Goal: Task Accomplishment & Management: Manage account settings

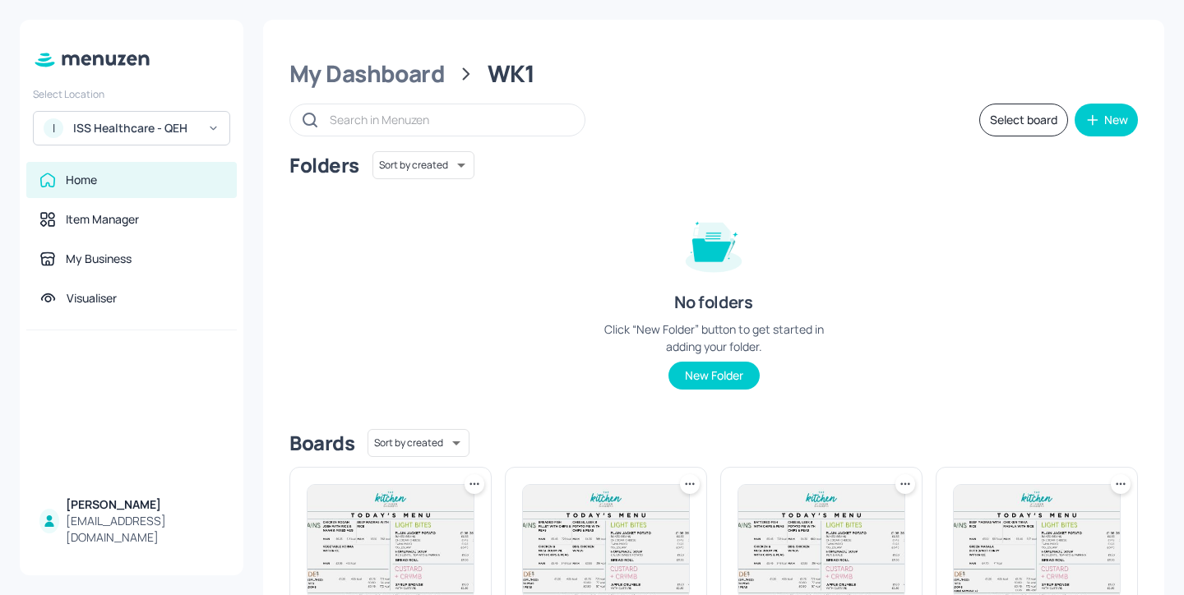
click at [344, 73] on div "My Dashboard" at bounding box center [366, 74] width 155 height 30
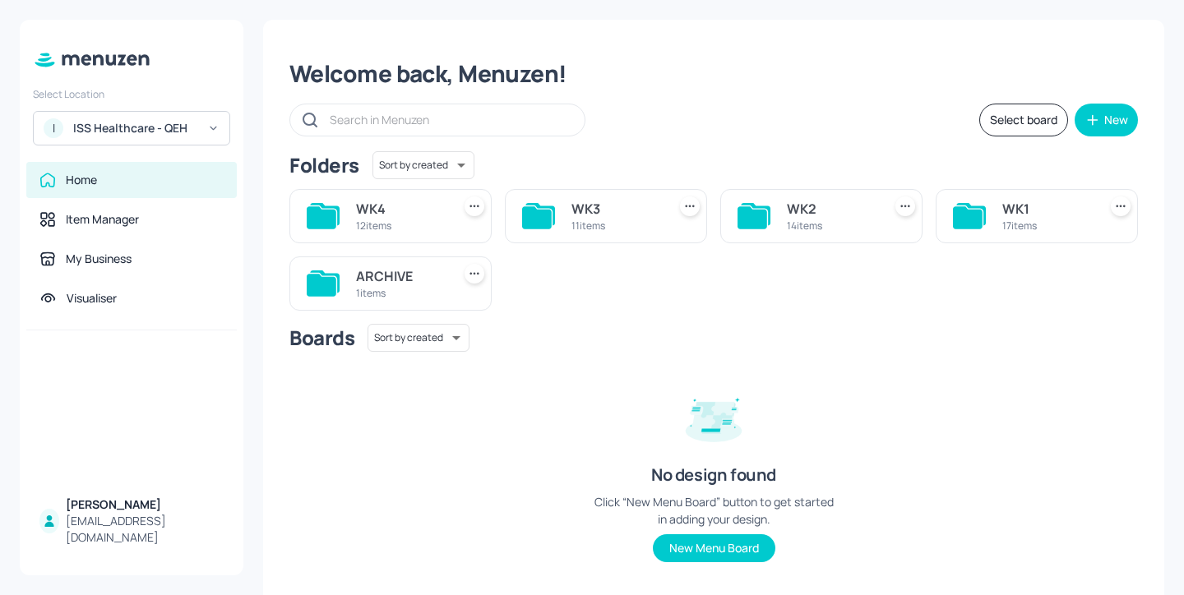
click at [375, 233] on div "WK4 12 items" at bounding box center [400, 215] width 89 height 39
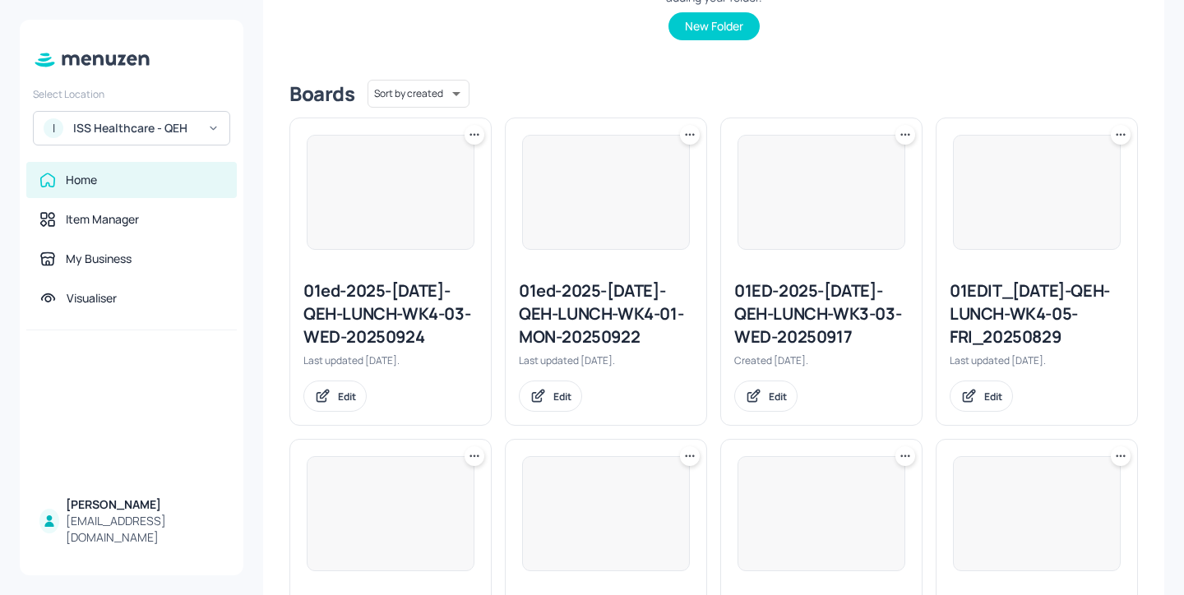
scroll to position [385, 0]
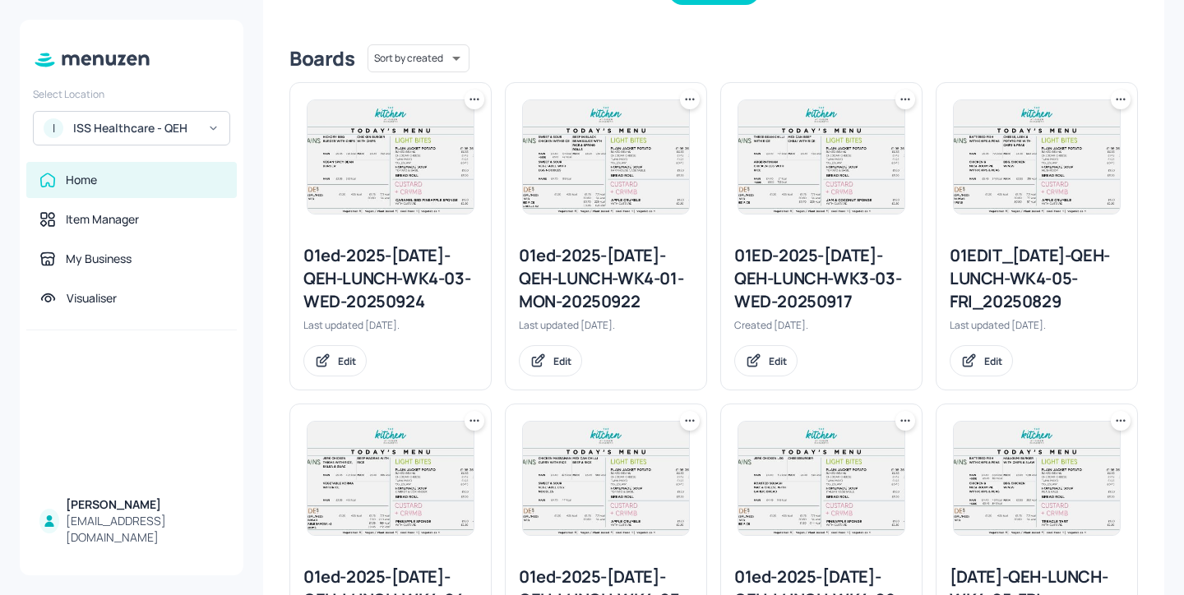
click at [976, 265] on div "01EDIT_[DATE]-QEH-LUNCH-WK4-05-FRI_20250829" at bounding box center [1036, 278] width 174 height 69
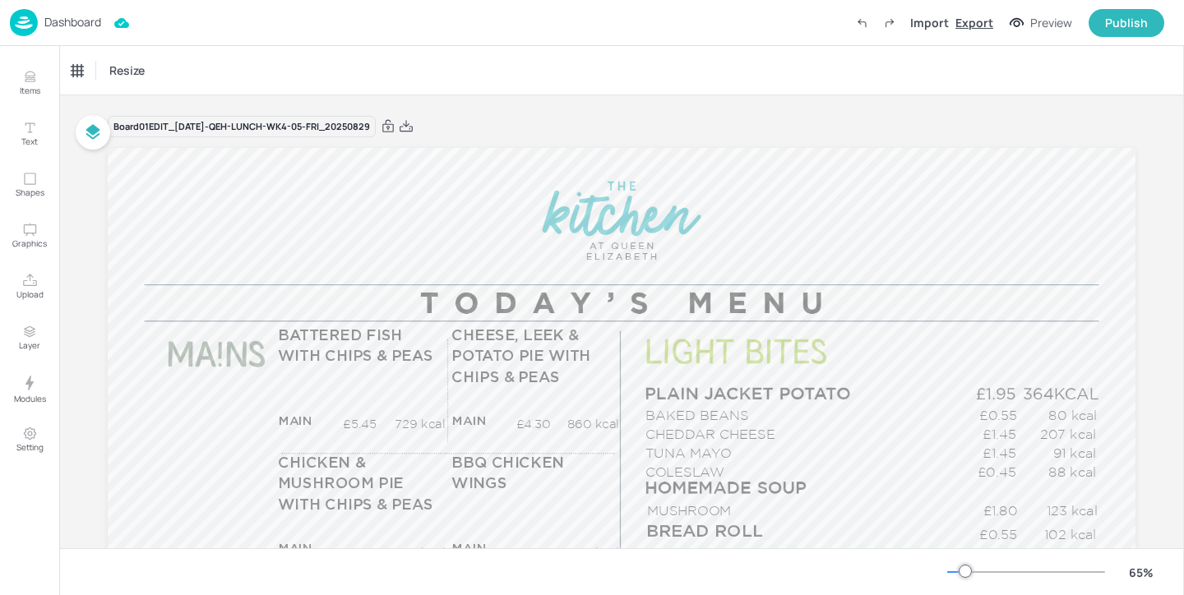
click at [986, 24] on div "Export" at bounding box center [974, 22] width 38 height 17
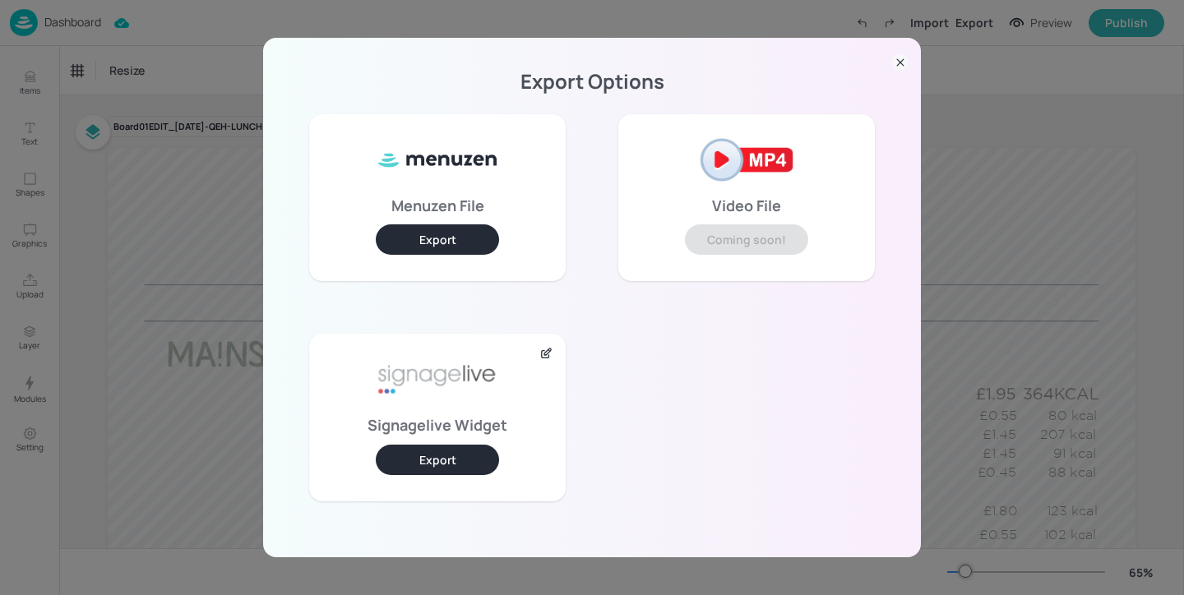
click at [473, 468] on button "Export" at bounding box center [437, 460] width 123 height 30
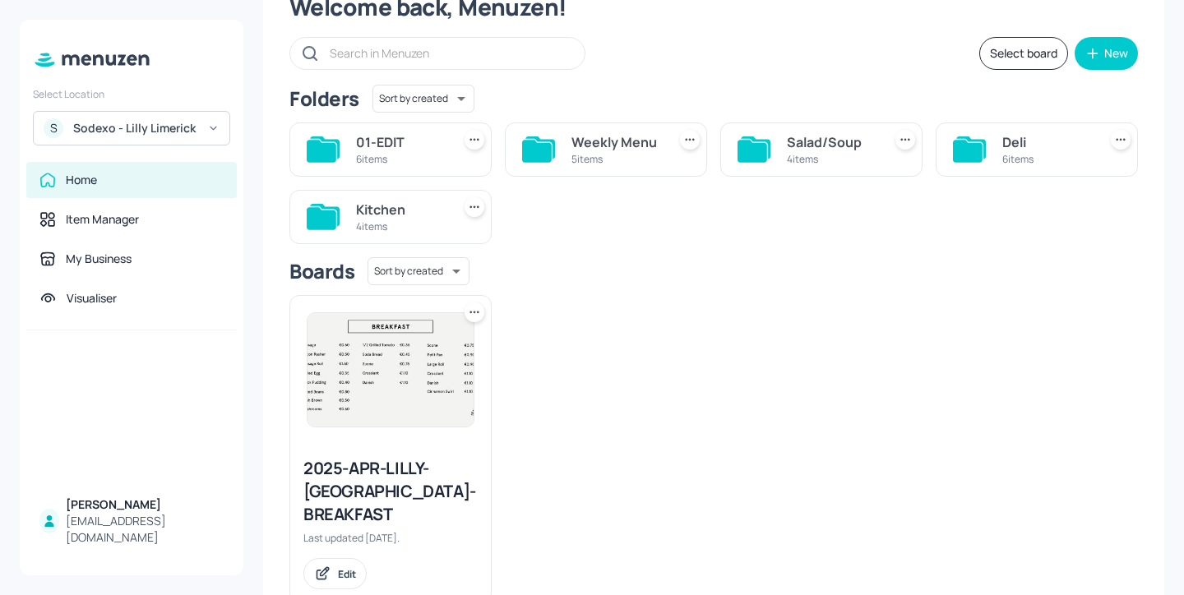
click at [1002, 150] on div "Deli" at bounding box center [1046, 142] width 89 height 20
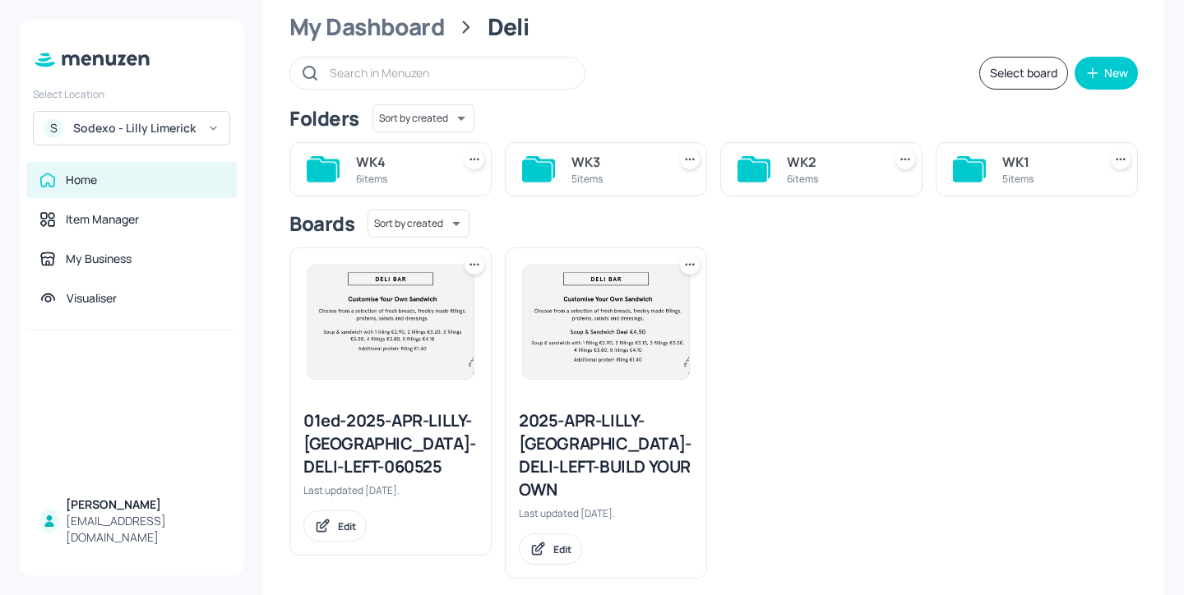
click at [821, 180] on div "6 items" at bounding box center [831, 179] width 89 height 14
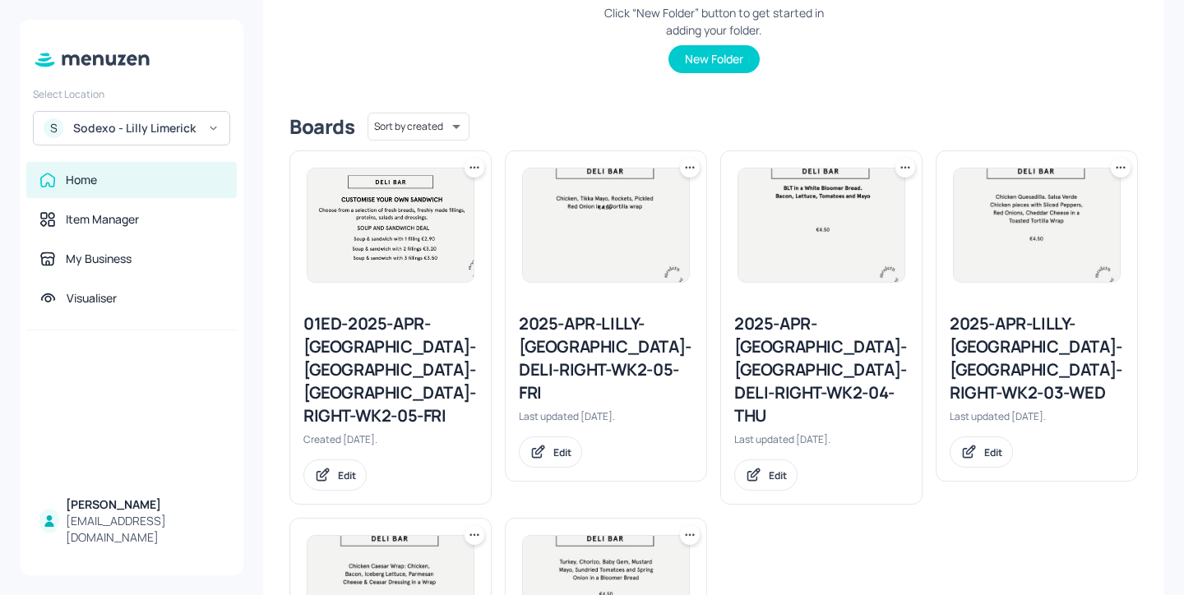
scroll to position [276, 0]
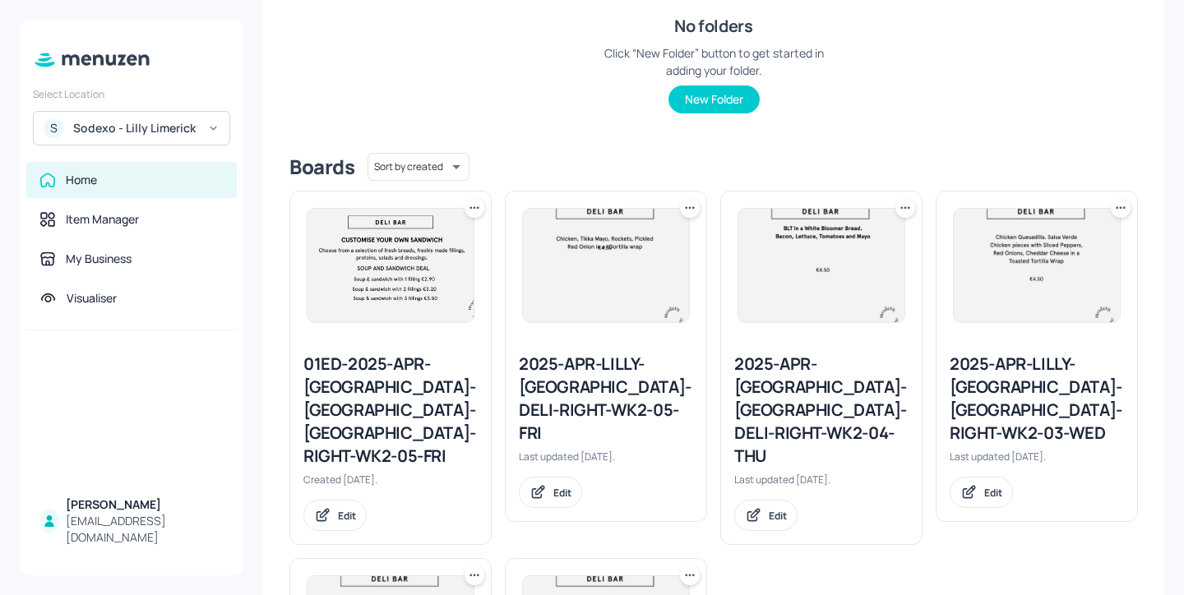
click at [690, 210] on icon at bounding box center [689, 208] width 16 height 16
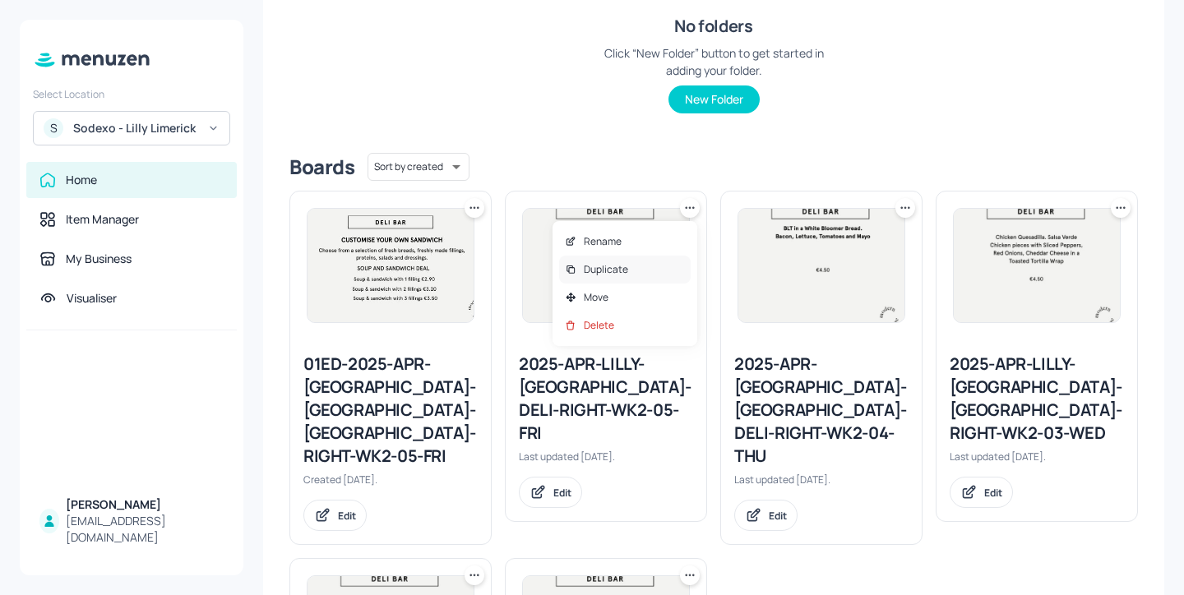
click at [660, 267] on div "Duplicate" at bounding box center [625, 270] width 132 height 28
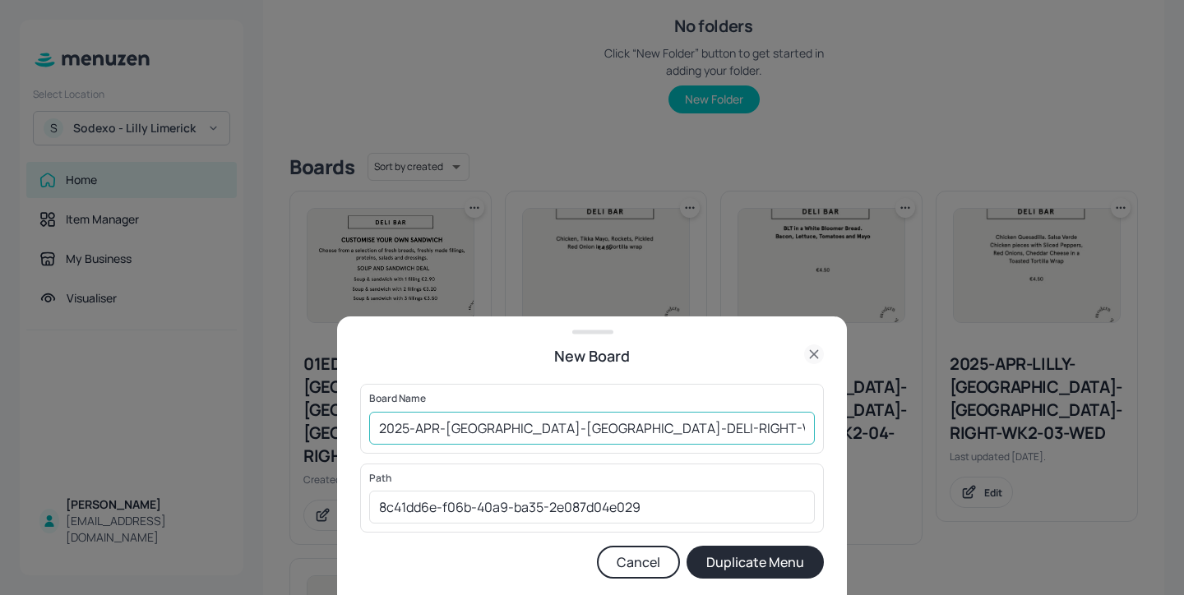
click at [380, 428] on input "2025-APR-LILLY-LIMERICK-DELI-RIGHT-WK2-05-FRI Copy" at bounding box center [592, 428] width 446 height 33
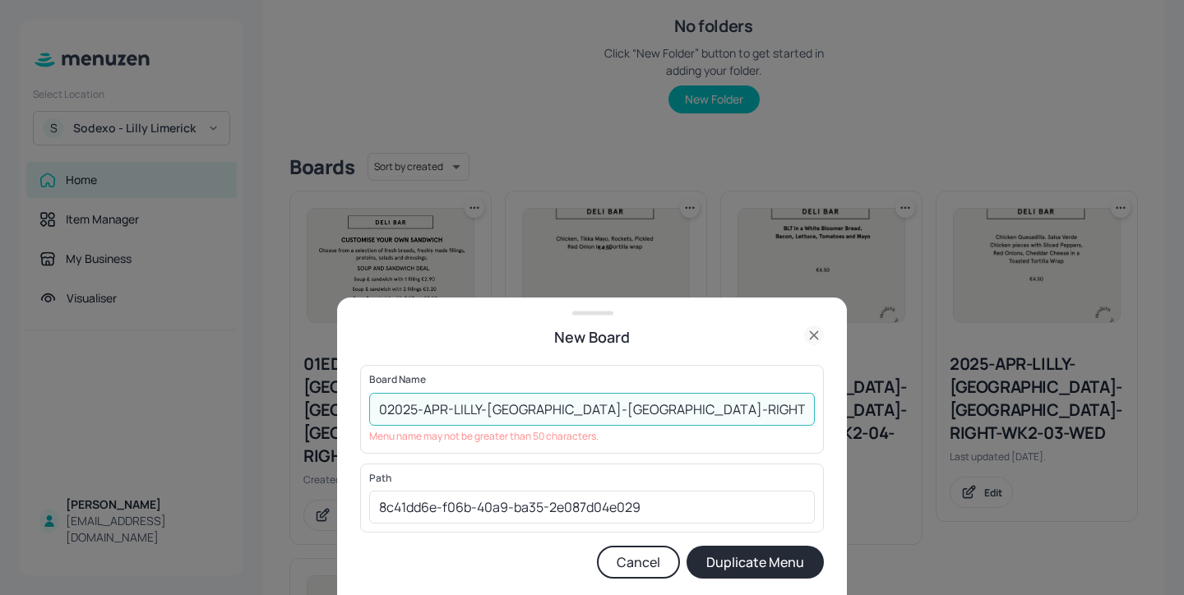
type input "2025-APR-LILLY-LIMERICK-DELI-RIGHT-WK2-05-FRI Copy"
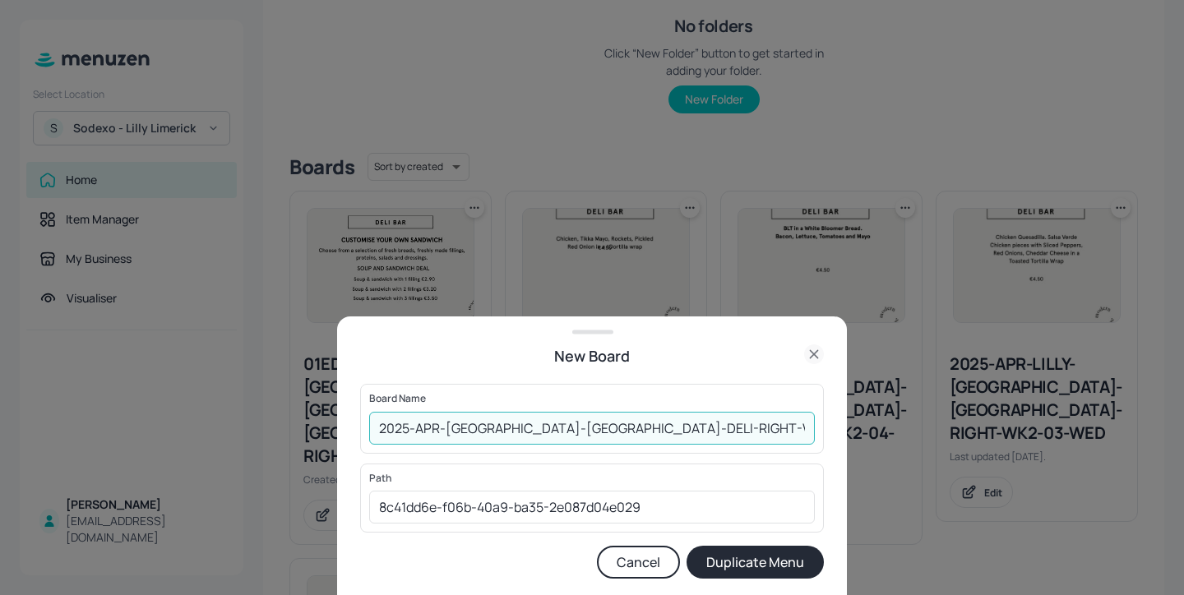
click at [822, 342] on div "New Board" at bounding box center [592, 349] width 510 height 38
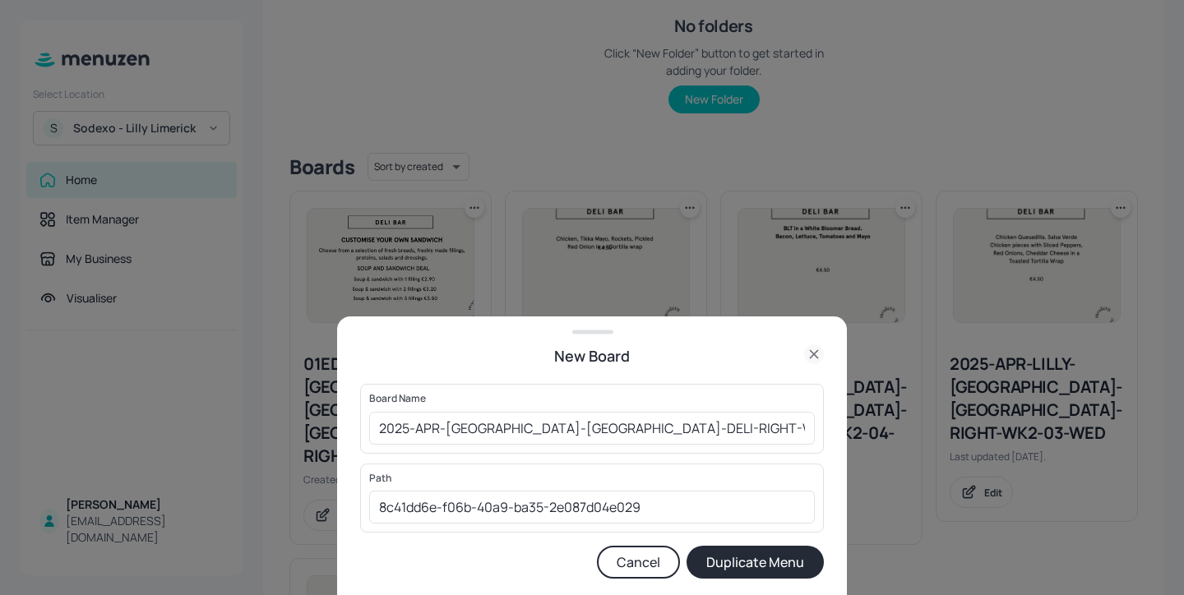
click at [819, 347] on icon at bounding box center [814, 354] width 20 height 20
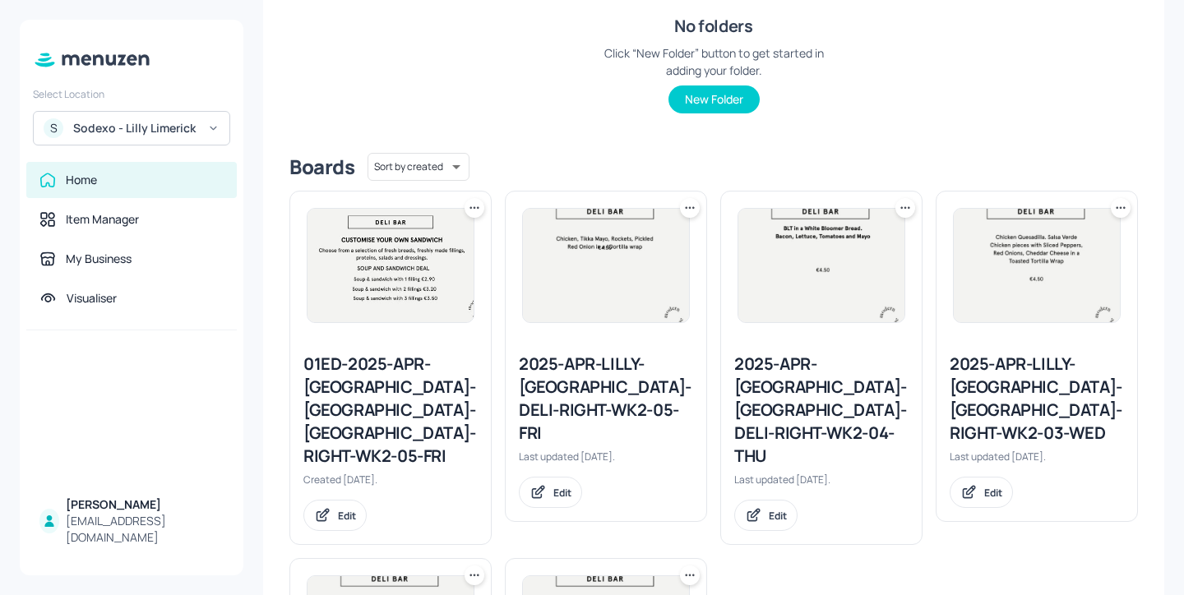
click at [579, 387] on div "2025-APR-LILLY-LIMERICK-DELI-RIGHT-WK2-05-FRI" at bounding box center [606, 399] width 174 height 92
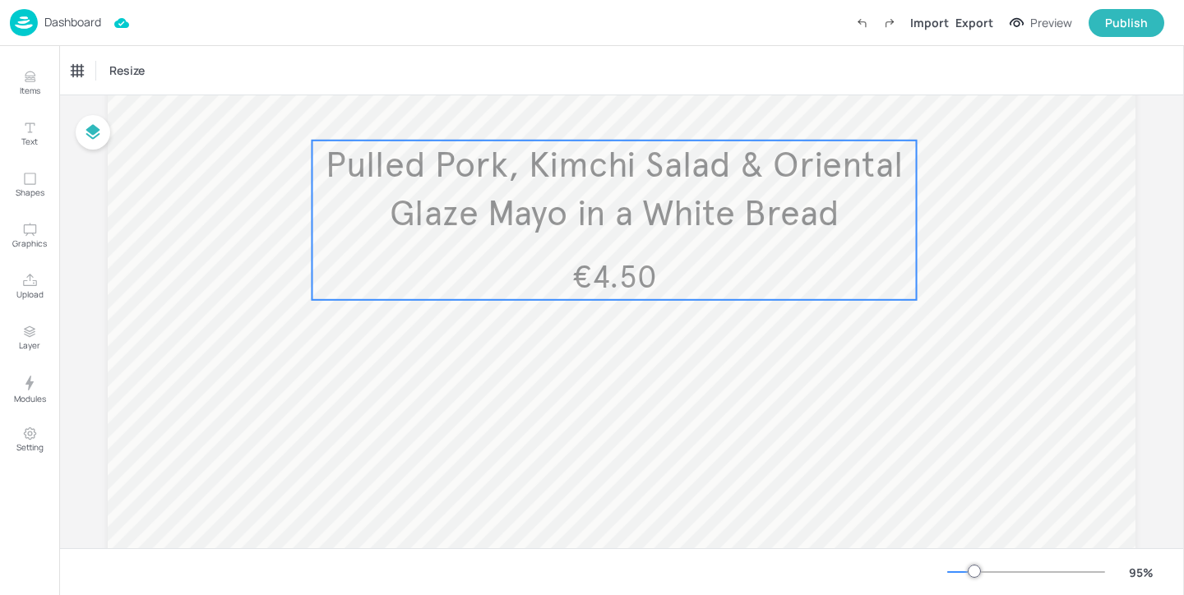
click at [624, 247] on div "Pulled Pork, Kimchi Salad & Oriental Glaze Mayo in a White Bread €4.50" at bounding box center [614, 220] width 604 height 159
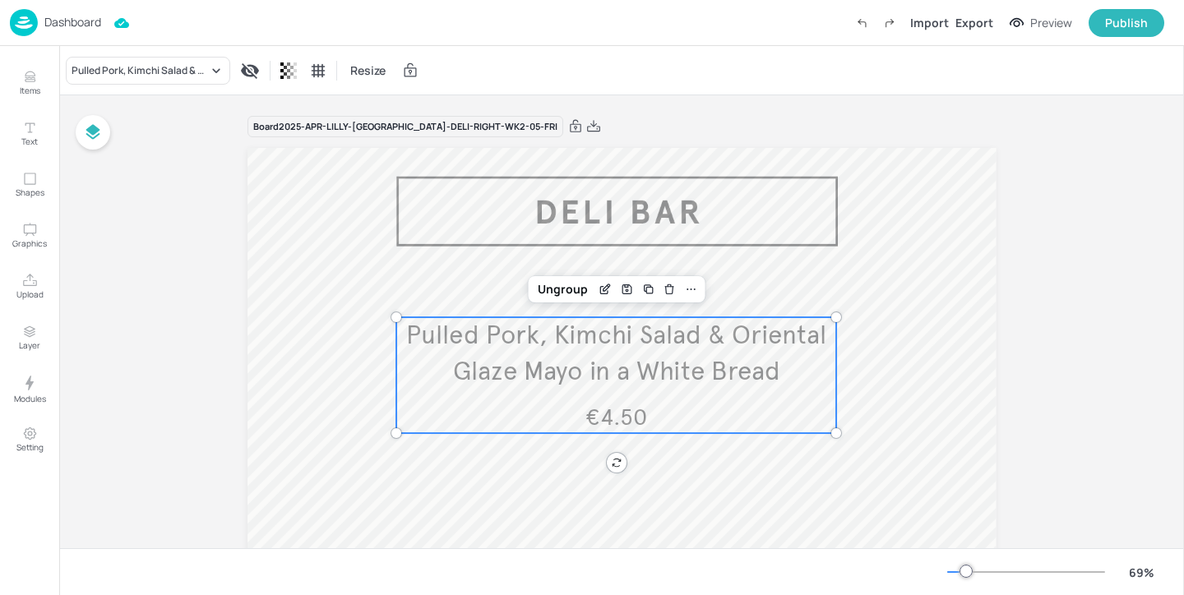
click at [602, 349] on span "Pulled Pork, Kimchi Salad & Oriental Glaze Mayo in a White Bread" at bounding box center [616, 352] width 420 height 67
click at [171, 67] on div "Pulled Pork, Kimchi Salad & Oriental Glaze Mayo in a White Bread" at bounding box center [140, 70] width 136 height 15
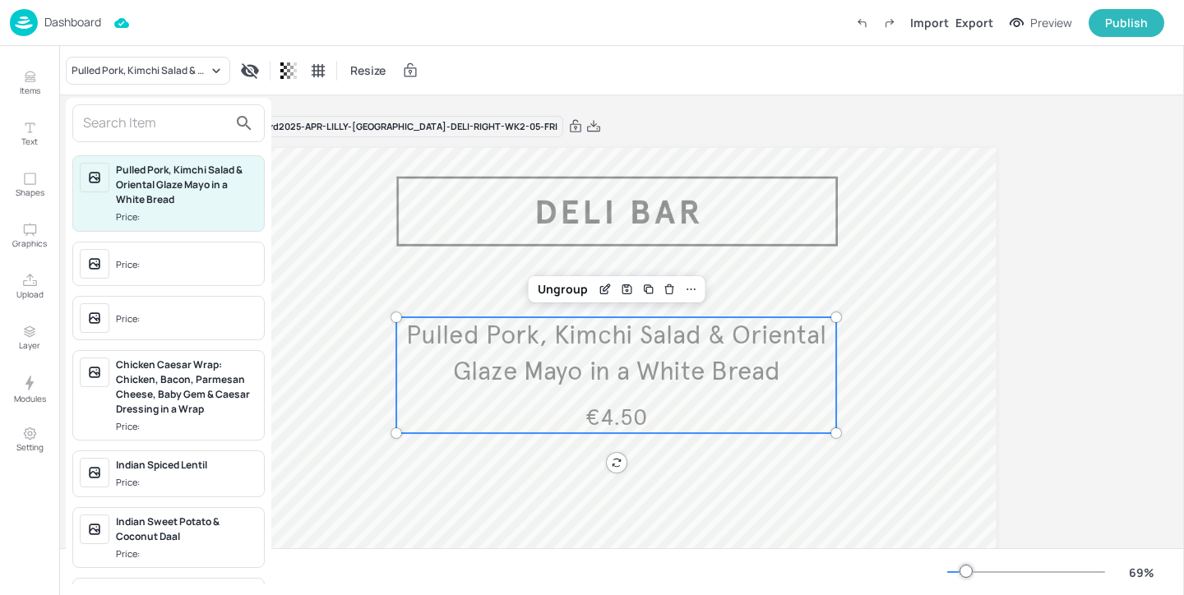
click at [159, 114] on input "text" at bounding box center [155, 123] width 145 height 26
click at [32, 85] on div at bounding box center [592, 297] width 1184 height 595
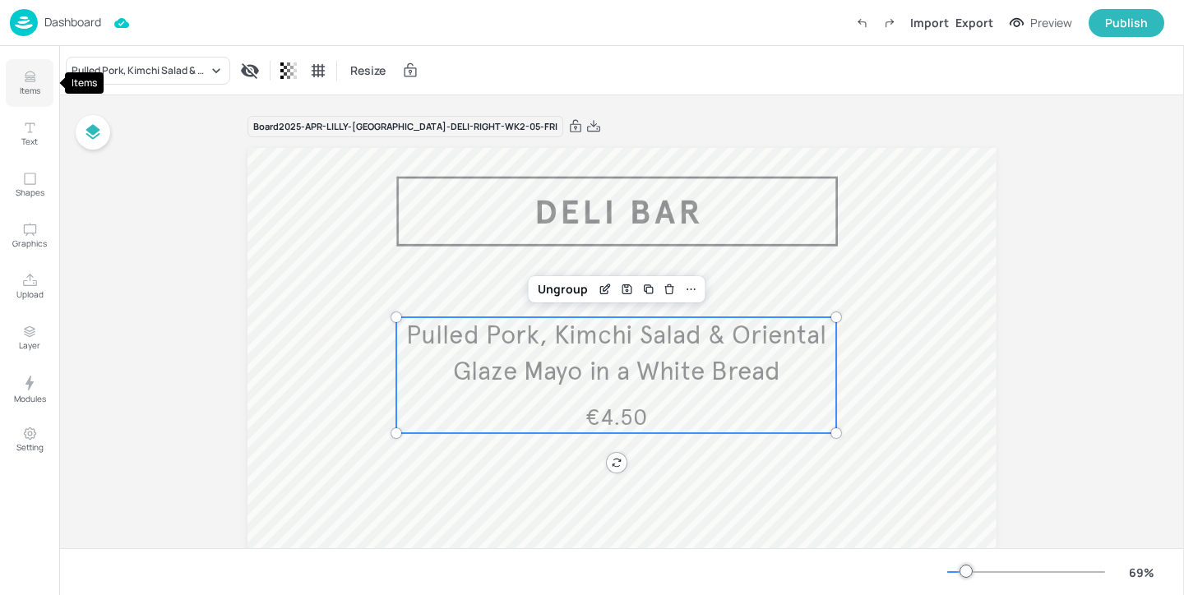
click at [22, 82] on icon "Items" at bounding box center [30, 77] width 16 height 16
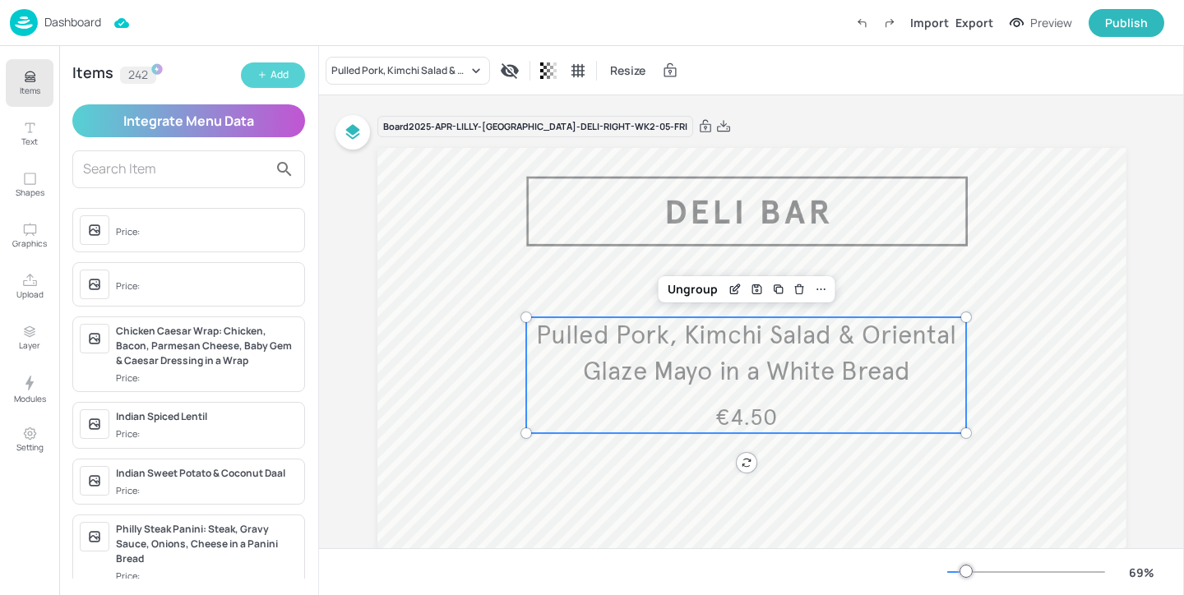
click at [289, 72] on button "Add" at bounding box center [273, 74] width 64 height 25
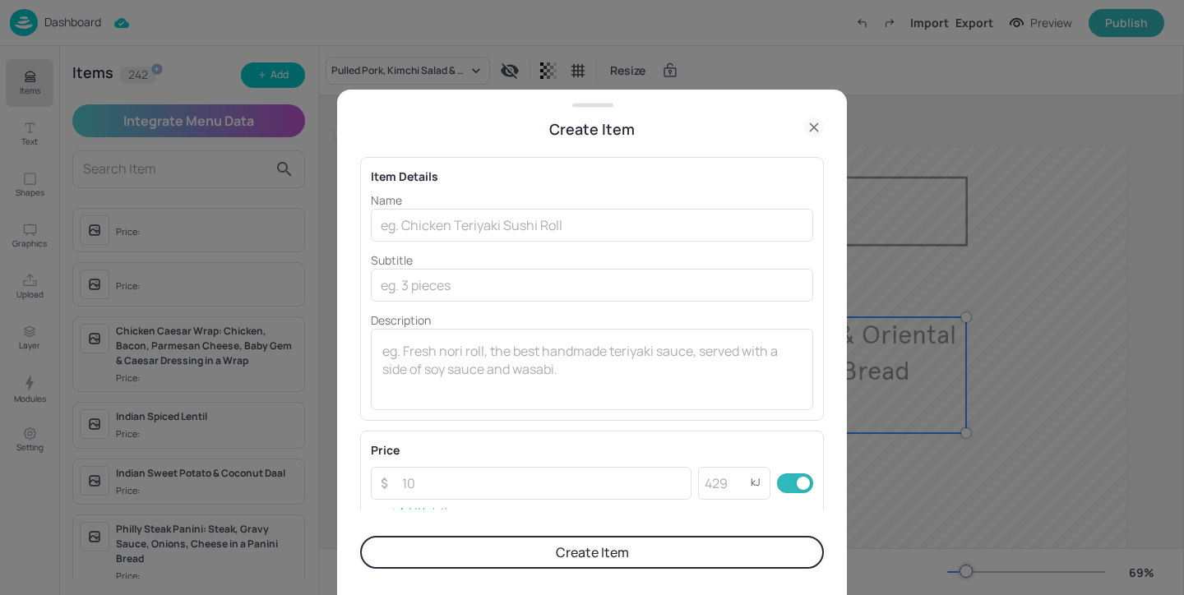
click at [815, 131] on icon at bounding box center [814, 128] width 20 height 20
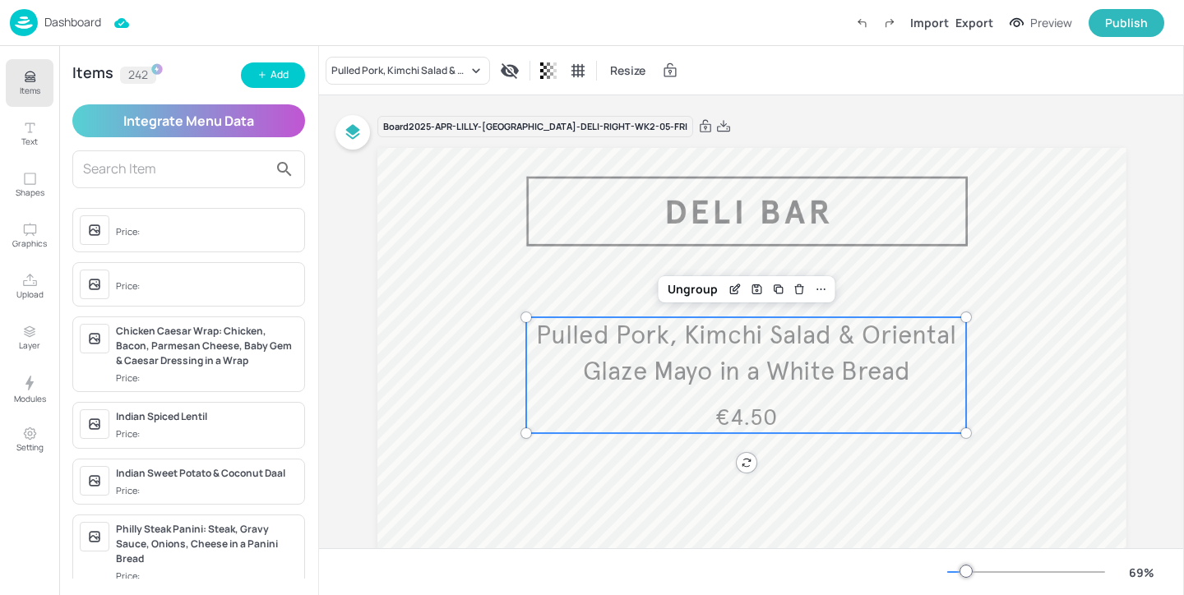
click at [84, 27] on p "Dashboard" at bounding box center [72, 22] width 57 height 12
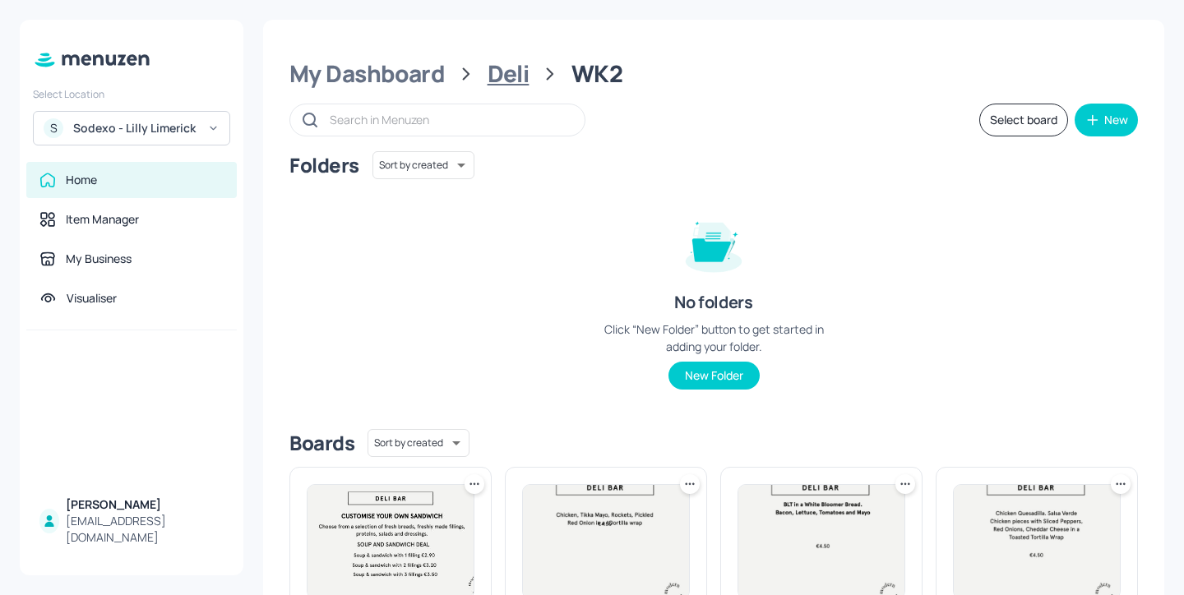
click at [507, 62] on div "Deli" at bounding box center [508, 74] width 42 height 30
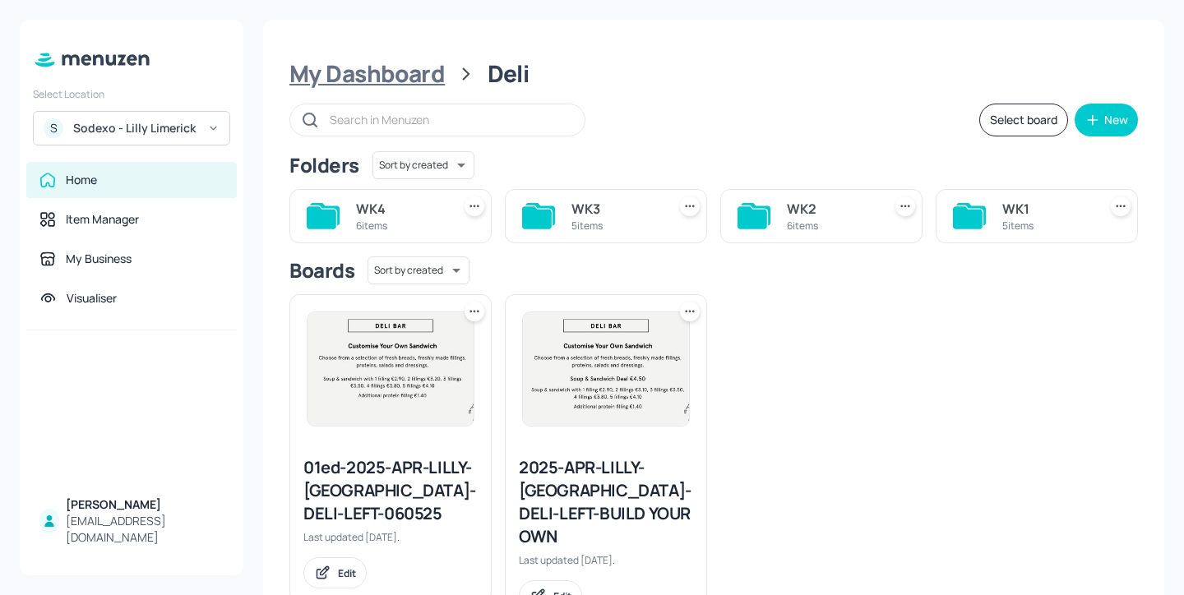
click at [402, 85] on div "My Dashboard" at bounding box center [366, 74] width 155 height 30
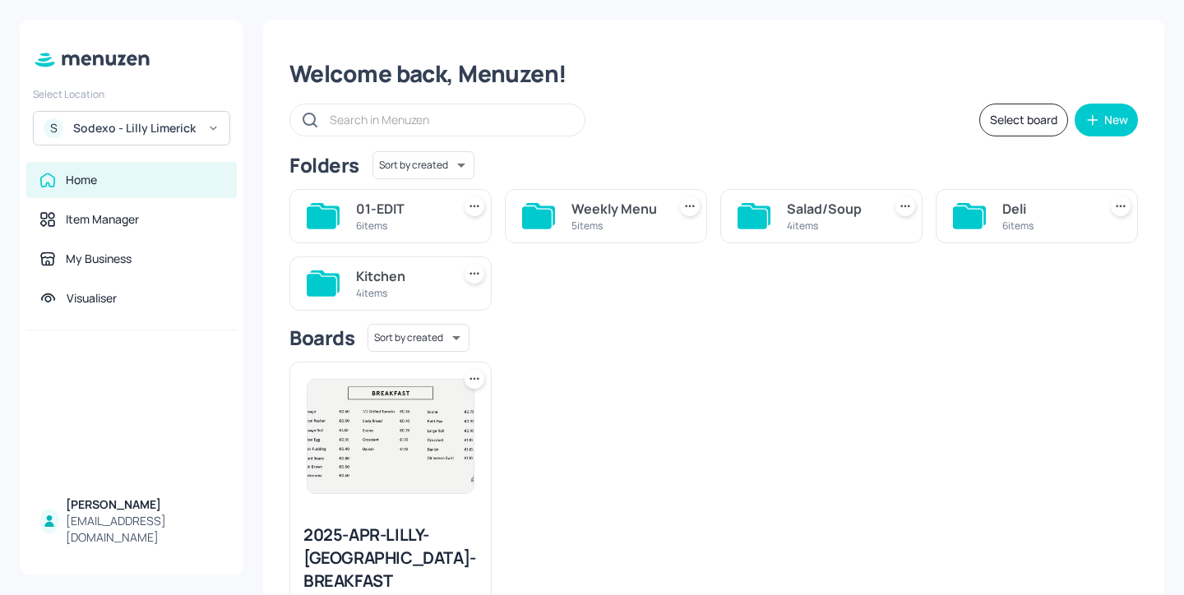
click at [408, 282] on div "Kitchen" at bounding box center [400, 276] width 89 height 20
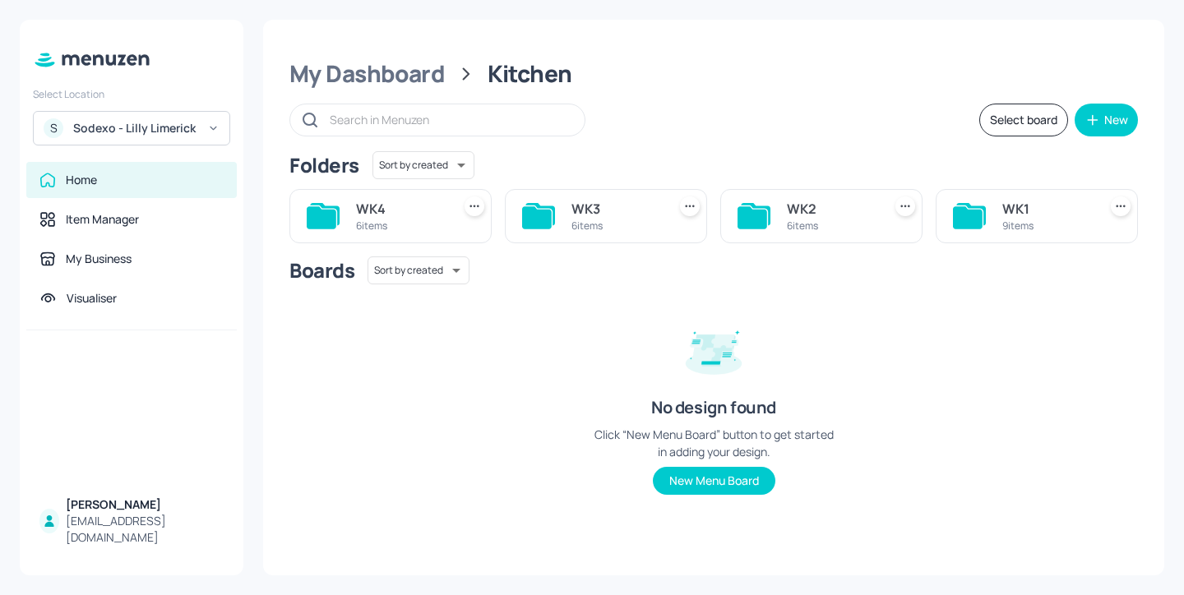
click at [823, 232] on div "6 items" at bounding box center [831, 226] width 89 height 14
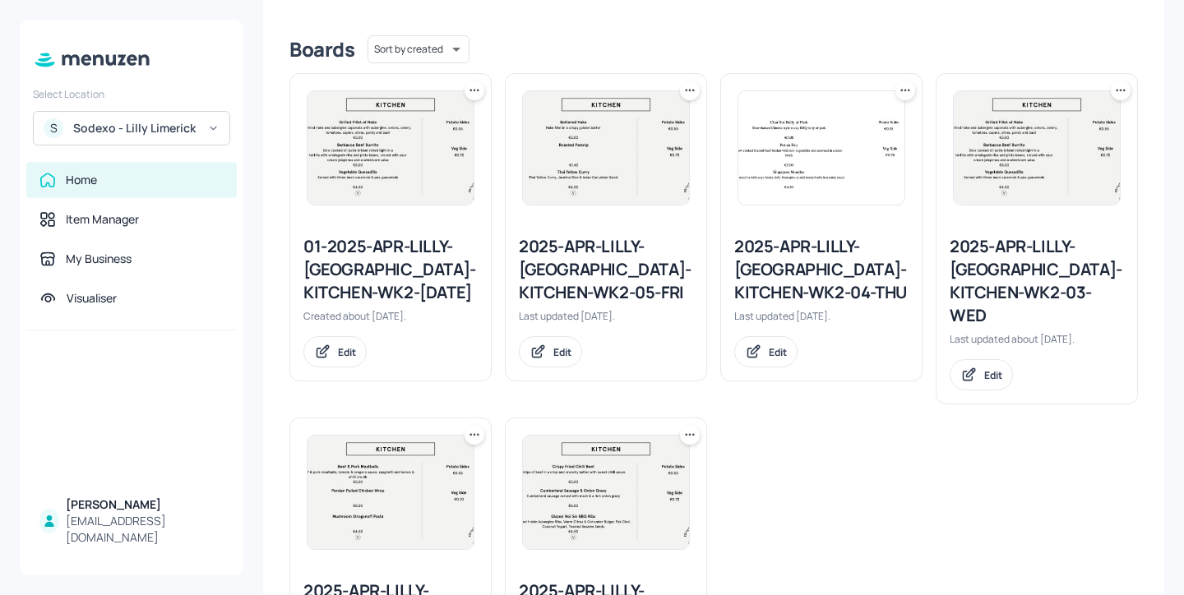
scroll to position [386, 0]
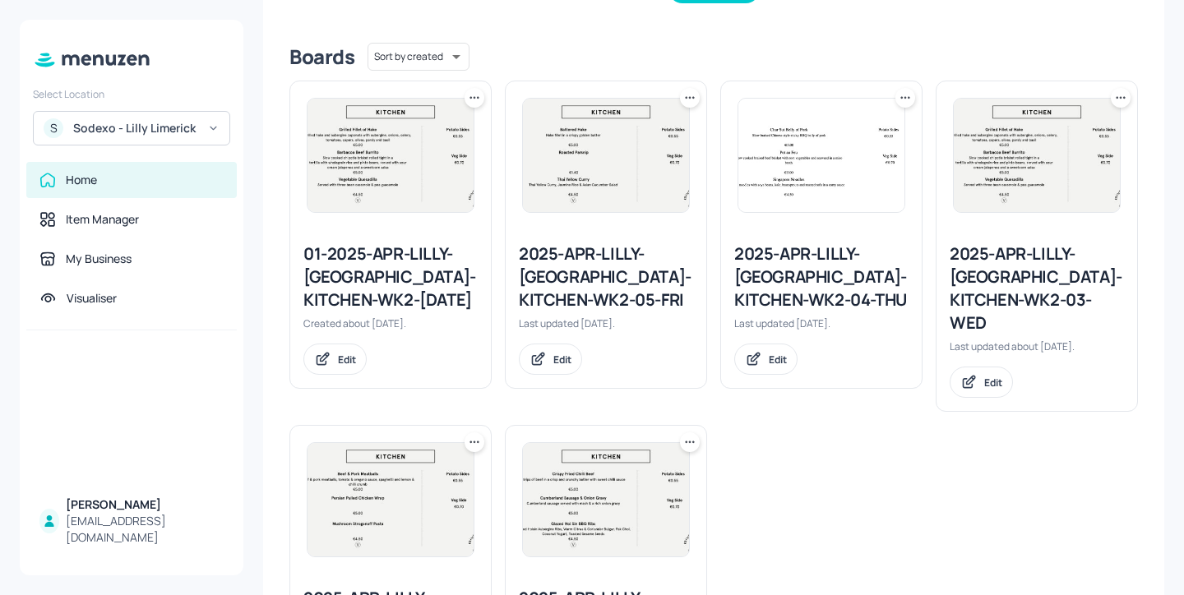
click at [687, 104] on icon at bounding box center [689, 98] width 16 height 16
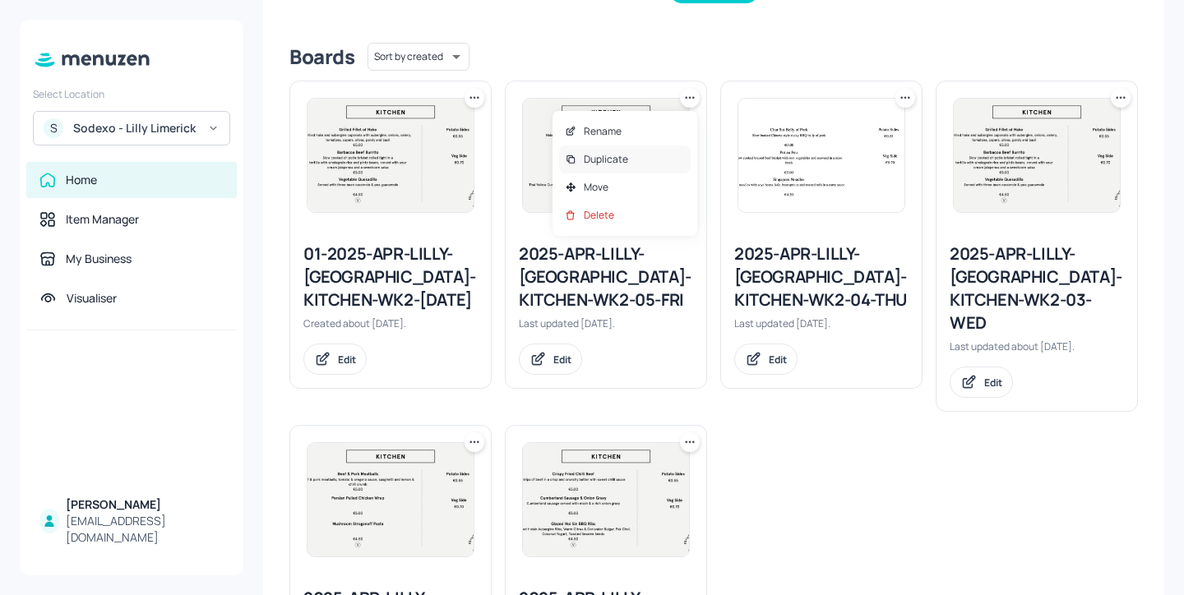
click at [659, 153] on div "Duplicate" at bounding box center [625, 159] width 132 height 28
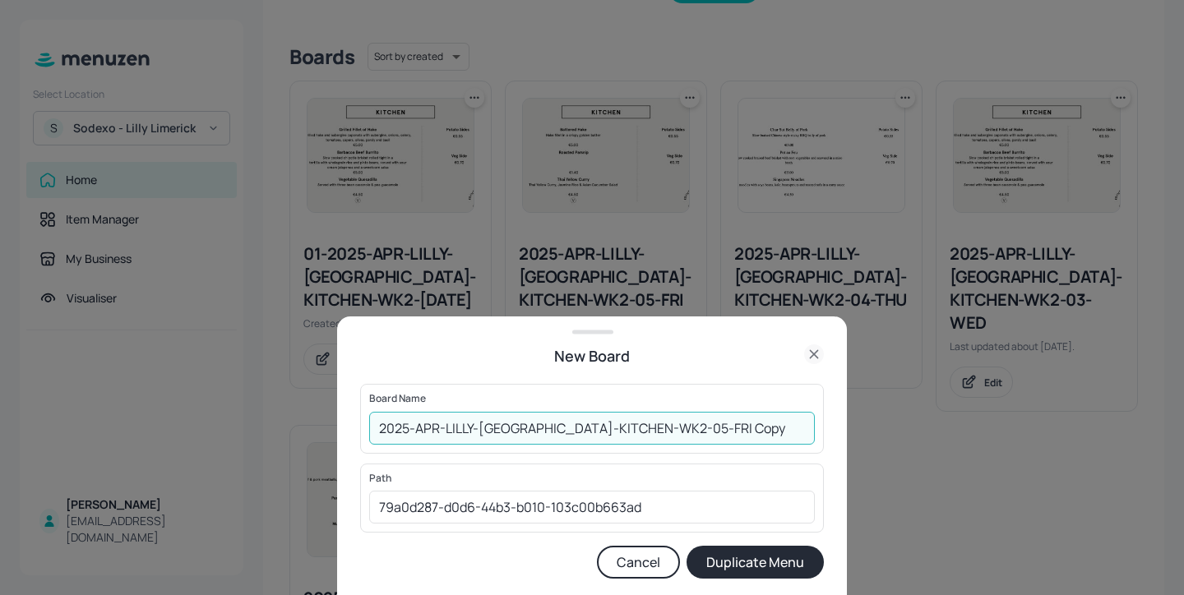
drag, startPoint x: 733, startPoint y: 427, endPoint x: 673, endPoint y: 435, distance: 60.5
click at [673, 435] on input "2025-APR-LILLY-LIMERICK-KITCHEN-WK2-05-FRI Copy" at bounding box center [592, 428] width 446 height 33
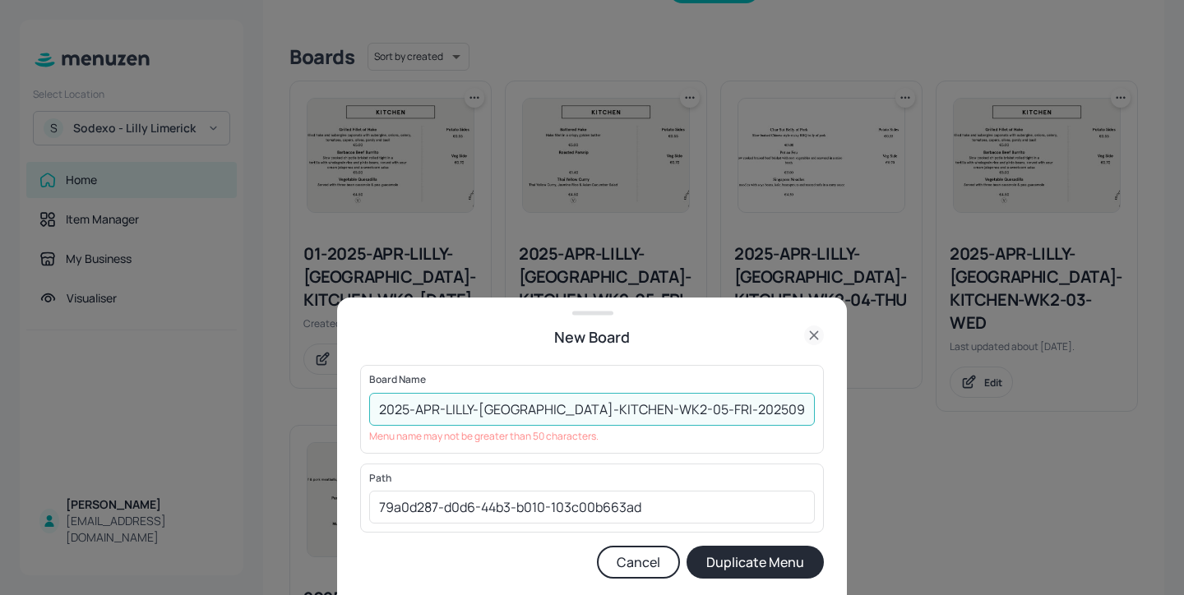
click at [379, 412] on input "2025-APR-LILLY-LIMERICK-KITCHEN-WK2-05-FRI-20250926" at bounding box center [592, 409] width 446 height 33
drag, startPoint x: 506, startPoint y: 411, endPoint x: 472, endPoint y: 412, distance: 34.5
click at [472, 412] on input "0ed-2025-APR-LILLY-LIMERICK-KITCHEN-WK2-05-FRI-20250926" at bounding box center [592, 409] width 446 height 33
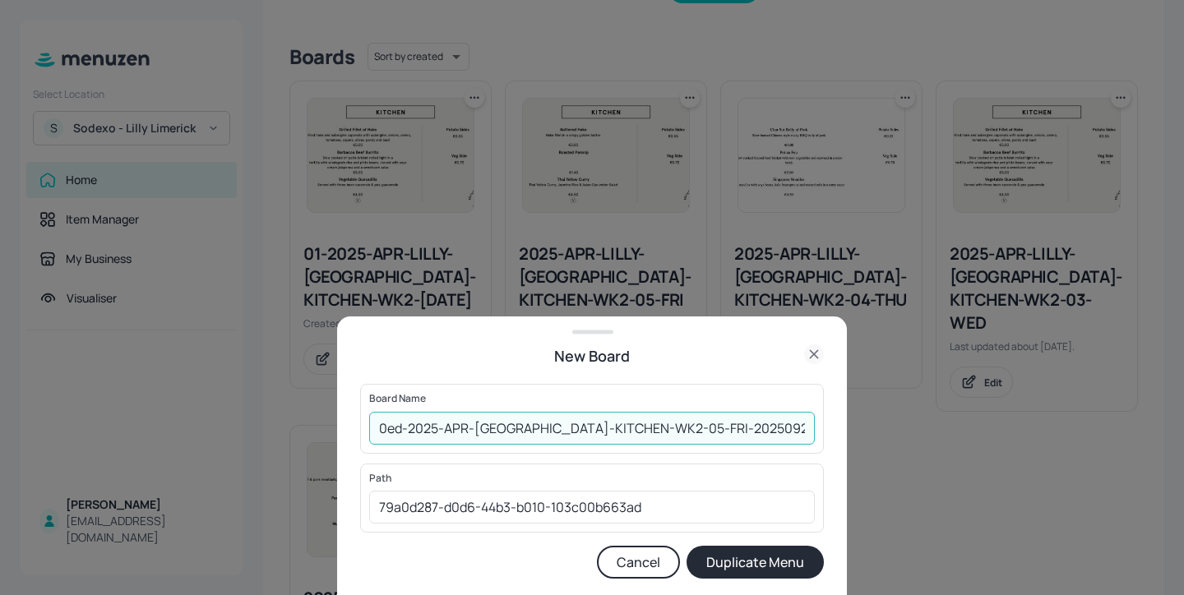
type input "0ed-2025-APR-LIMERICK-KITCHEN-WK2-05-FRI-20250926"
click at [782, 569] on button "Duplicate Menu" at bounding box center [754, 562] width 137 height 33
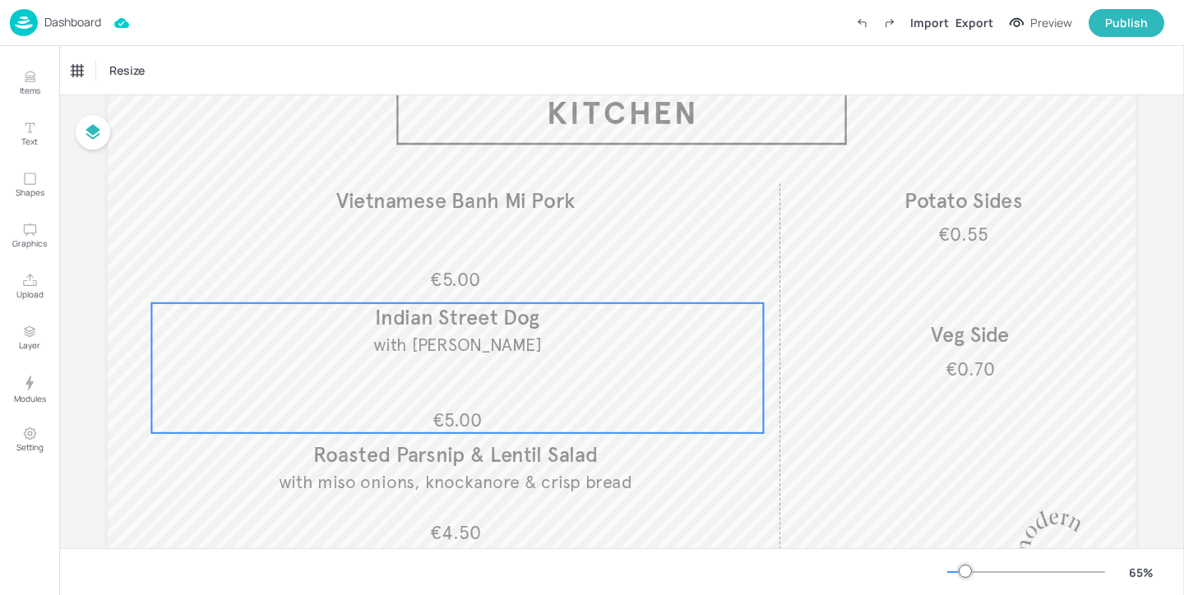
scroll to position [184, 0]
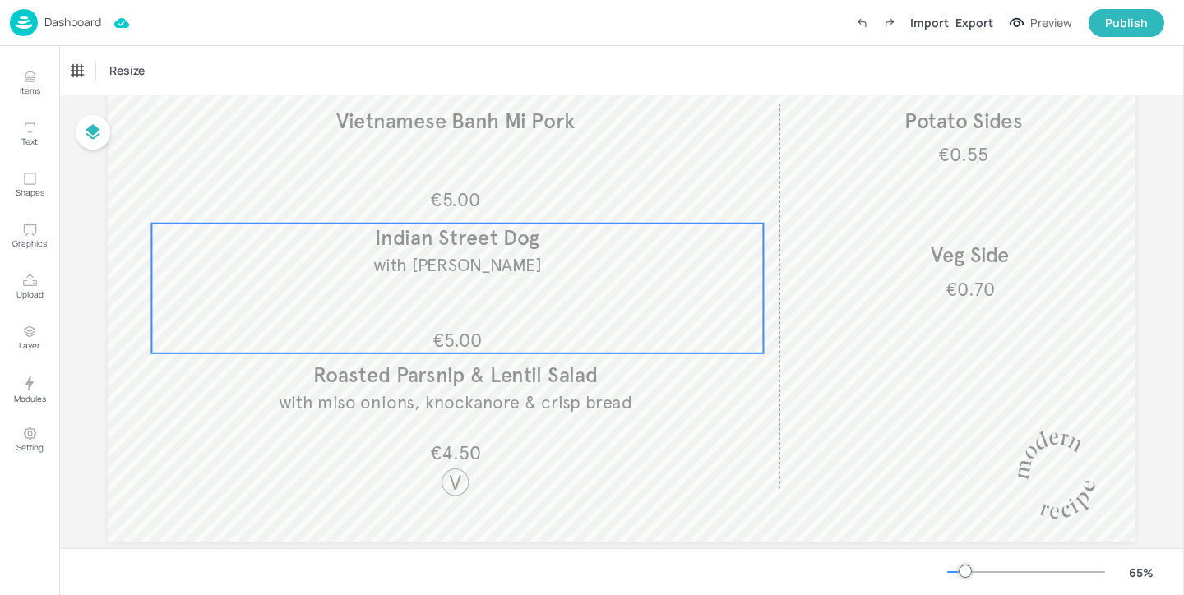
click at [541, 290] on div "€5.00 with Pilau Rice Indian Street Dog" at bounding box center [457, 289] width 612 height 130
click at [451, 196] on div "Edit Item" at bounding box center [446, 195] width 21 height 21
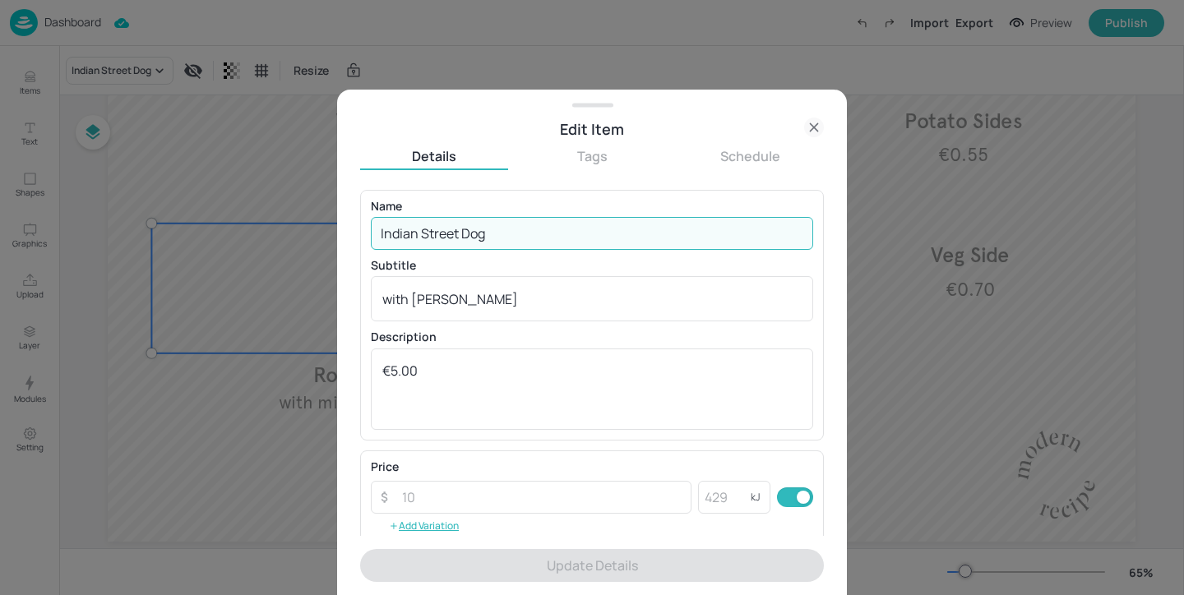
drag, startPoint x: 579, startPoint y: 229, endPoint x: 265, endPoint y: 229, distance: 313.2
click at [265, 229] on div "Edit Item Details Tags Schedule Name Indian Street Dog ​ Subtitle with Pilau Ri…" at bounding box center [592, 297] width 1184 height 595
paste input "Lamb Hot Dog"
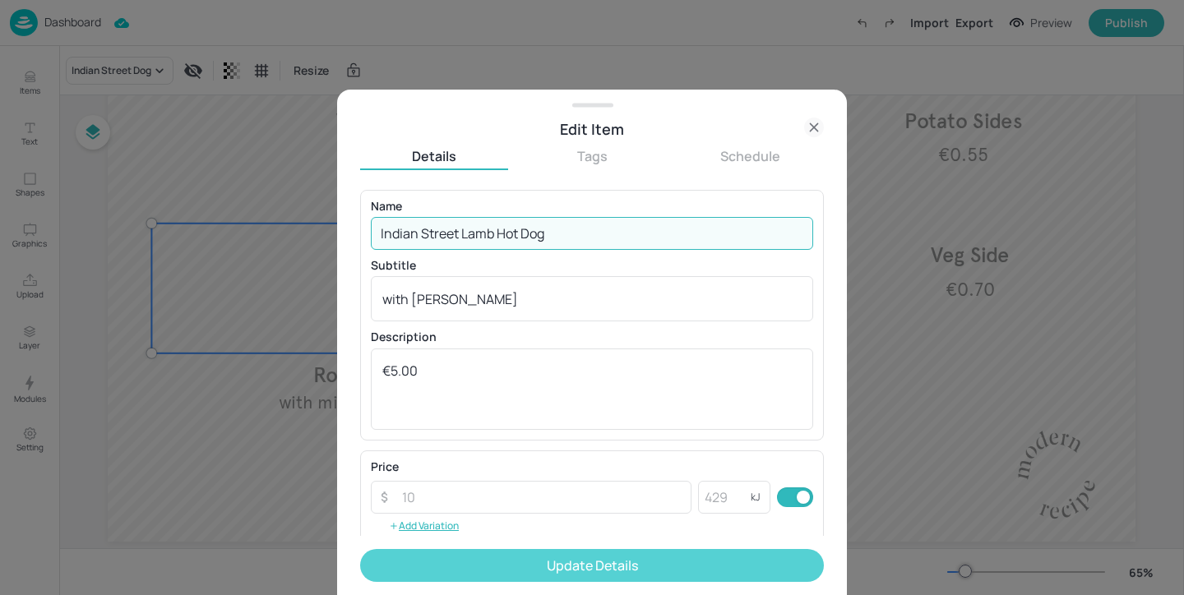
type input "Indian Street Lamb Hot Dog"
click at [488, 566] on button "Update Details" at bounding box center [592, 565] width 464 height 33
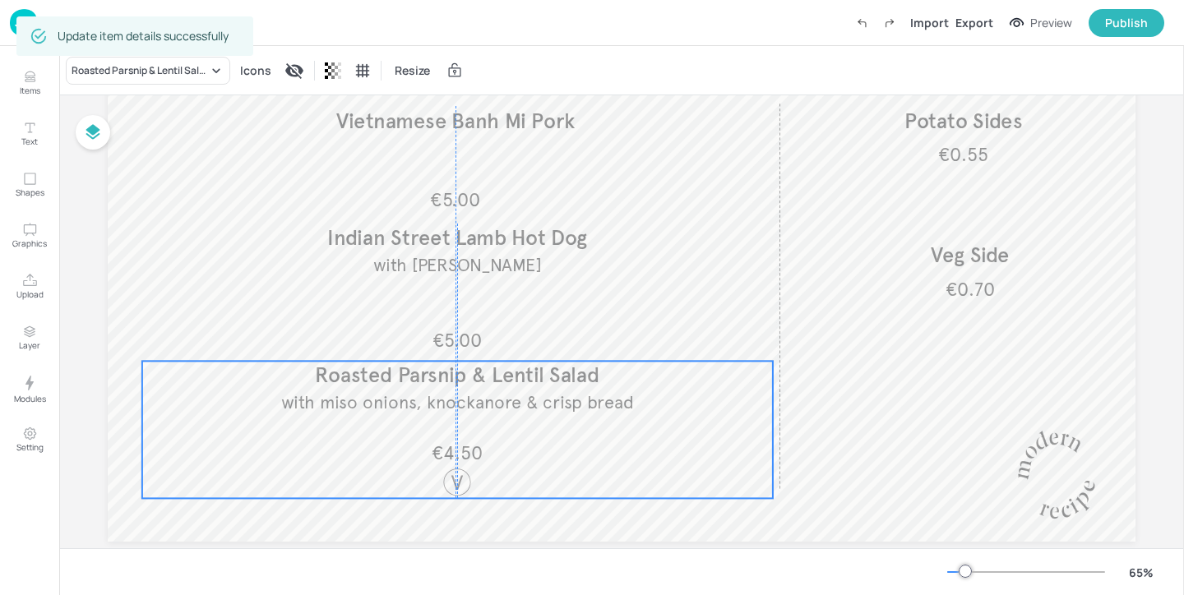
click at [584, 401] on span "with miso onions, knockanore & crisp bread" at bounding box center [457, 402] width 353 height 22
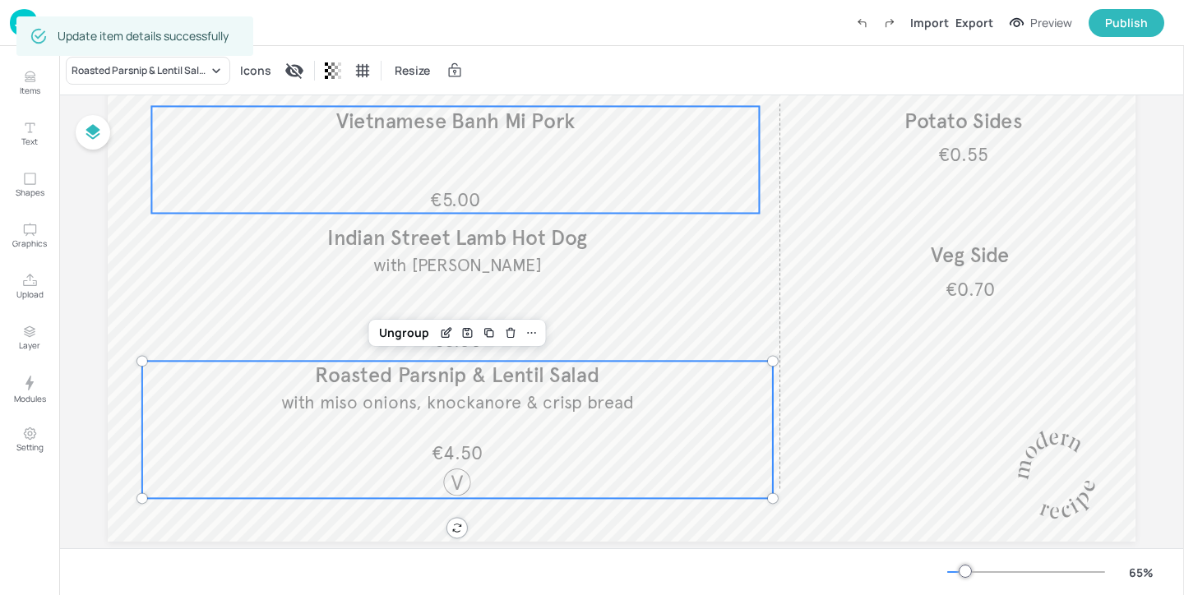
click at [583, 154] on div "€5.00 Vietnamese Banh Mi Pork" at bounding box center [454, 159] width 607 height 107
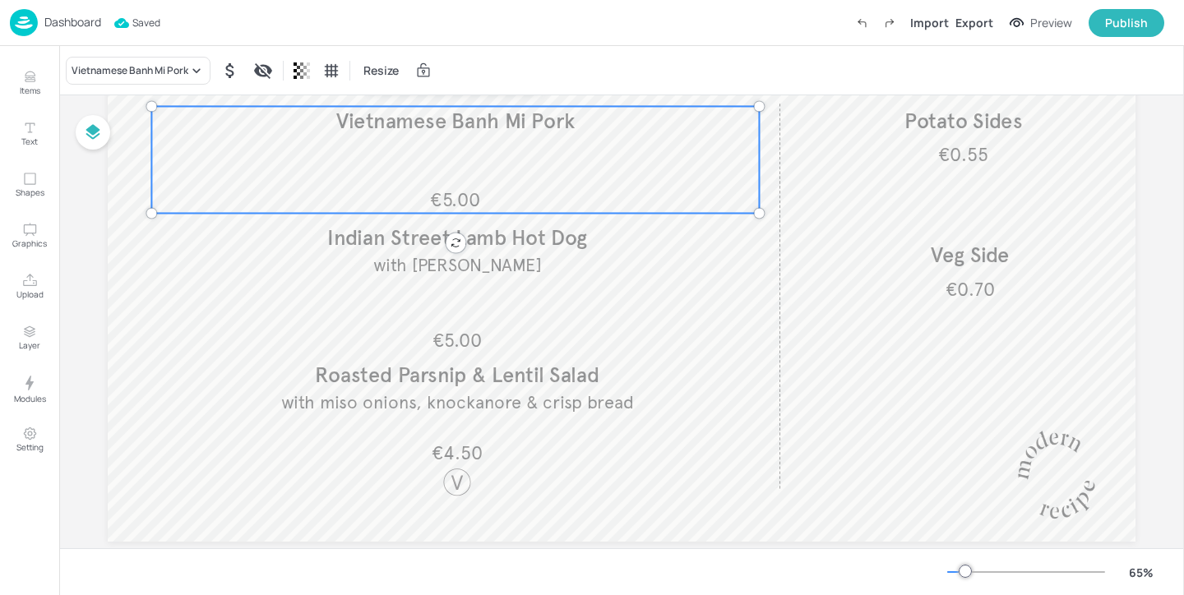
click at [68, 24] on p "Dashboard" at bounding box center [72, 22] width 57 height 12
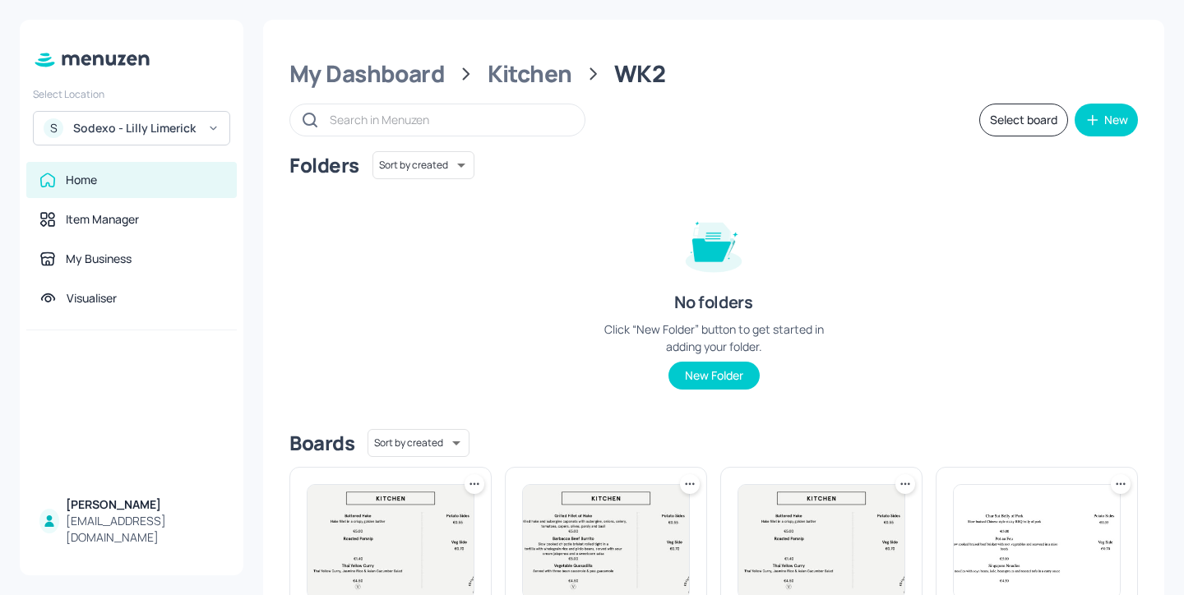
scroll to position [222, 0]
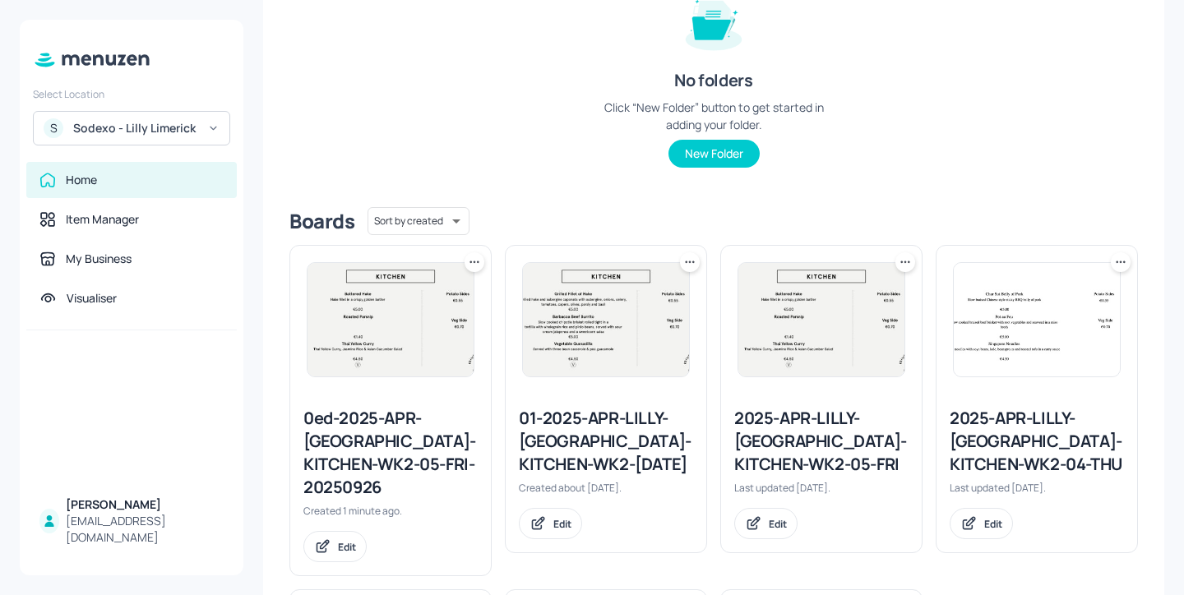
click at [470, 270] on div at bounding box center [474, 262] width 20 height 20
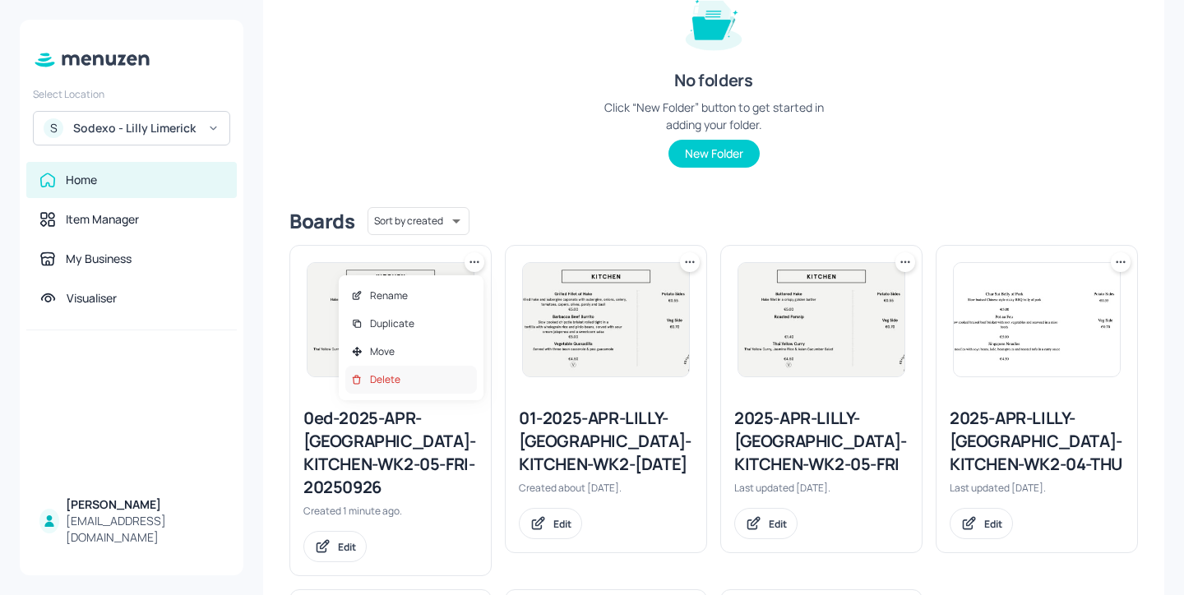
click at [408, 390] on div "Delete" at bounding box center [411, 380] width 132 height 28
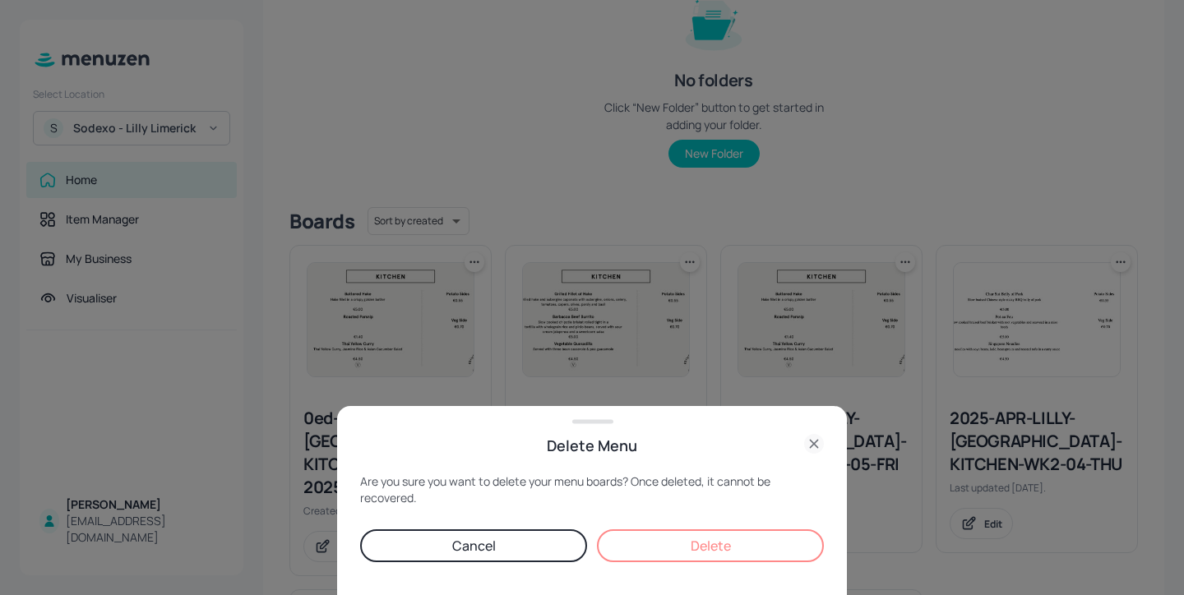
click at [723, 536] on button "Delete" at bounding box center [710, 545] width 227 height 33
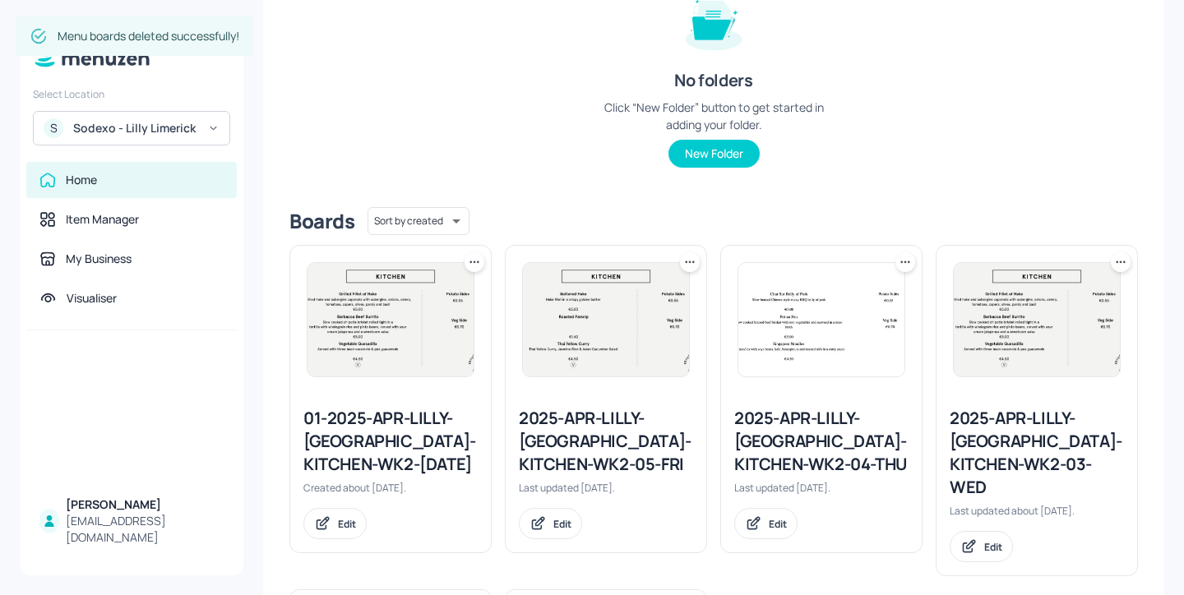
click at [575, 438] on div "2025-APR-LILLY-LIMERICK-KITCHEN-WK2-05-FRI" at bounding box center [606, 441] width 174 height 69
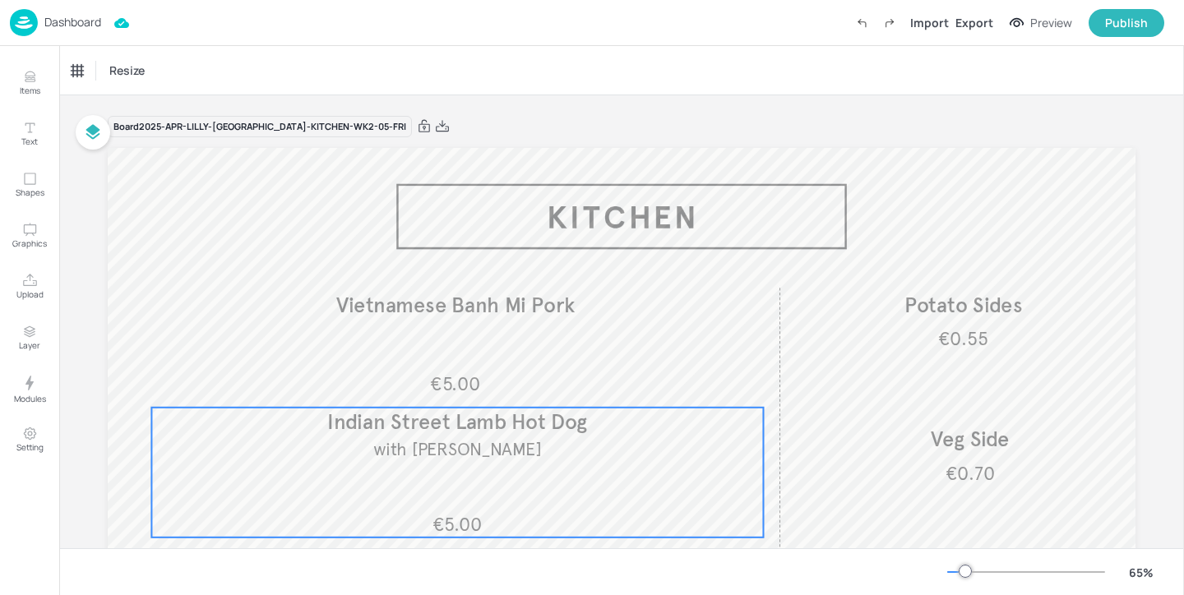
scroll to position [38, 0]
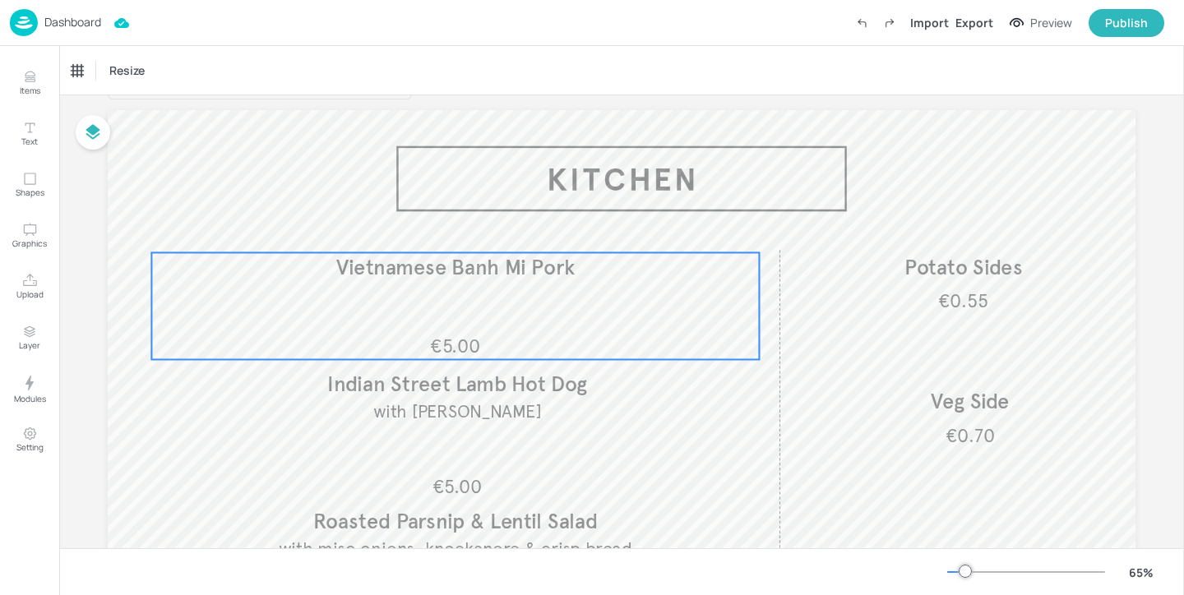
click at [567, 305] on div "€5.00 Vietnamese Banh Mi Pork" at bounding box center [454, 305] width 607 height 107
click at [450, 227] on div "Edit Item" at bounding box center [444, 224] width 21 height 21
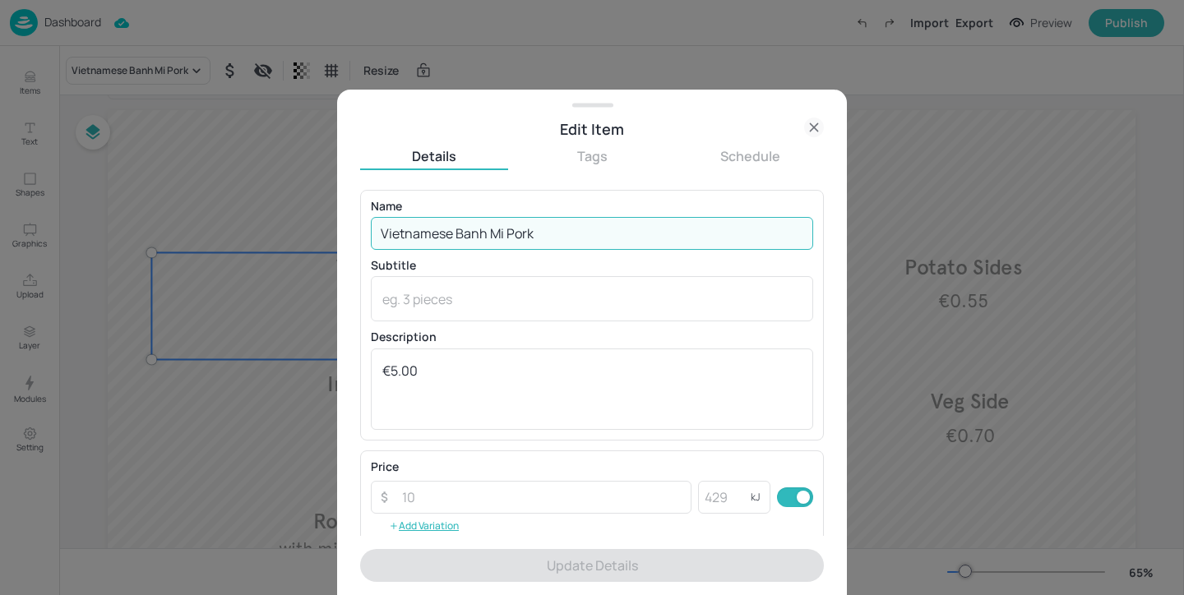
drag, startPoint x: 562, startPoint y: 221, endPoint x: 349, endPoint y: 227, distance: 213.0
click at [349, 227] on div "Edit Item Details Tags Schedule Name Vietnamese Banh Mi Pork ​ Subtitle x ​ Des…" at bounding box center [592, 343] width 510 height 506
drag, startPoint x: 378, startPoint y: 233, endPoint x: 682, endPoint y: 233, distance: 304.1
click at [682, 233] on input "Vietnamese Banh Mi Pork" at bounding box center [592, 233] width 442 height 33
paste input "Pork Banh Mi Sandwich"
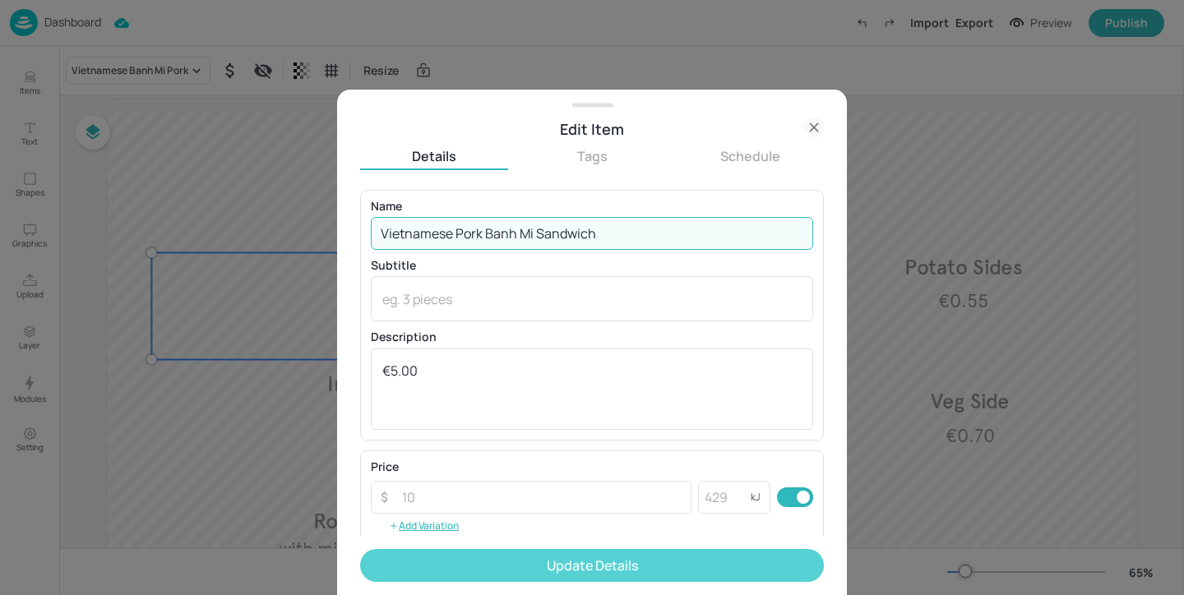
type input "Vietnamese Pork Banh Mi Sandwich"
click at [632, 570] on button "Update Details" at bounding box center [592, 565] width 464 height 33
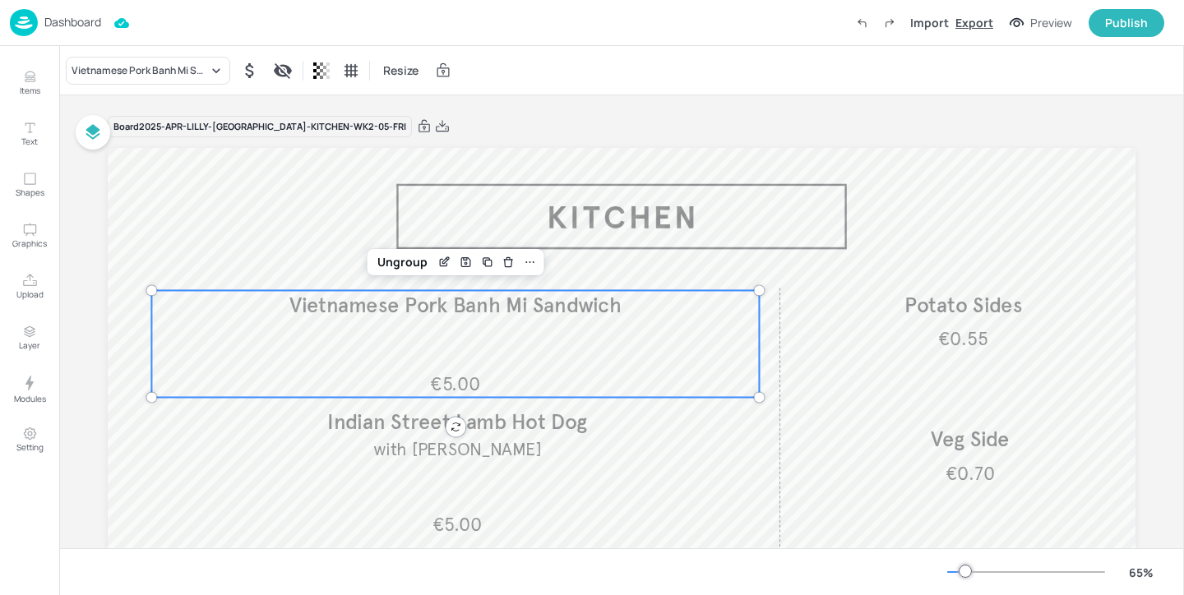
click at [980, 26] on div "Export" at bounding box center [974, 22] width 38 height 17
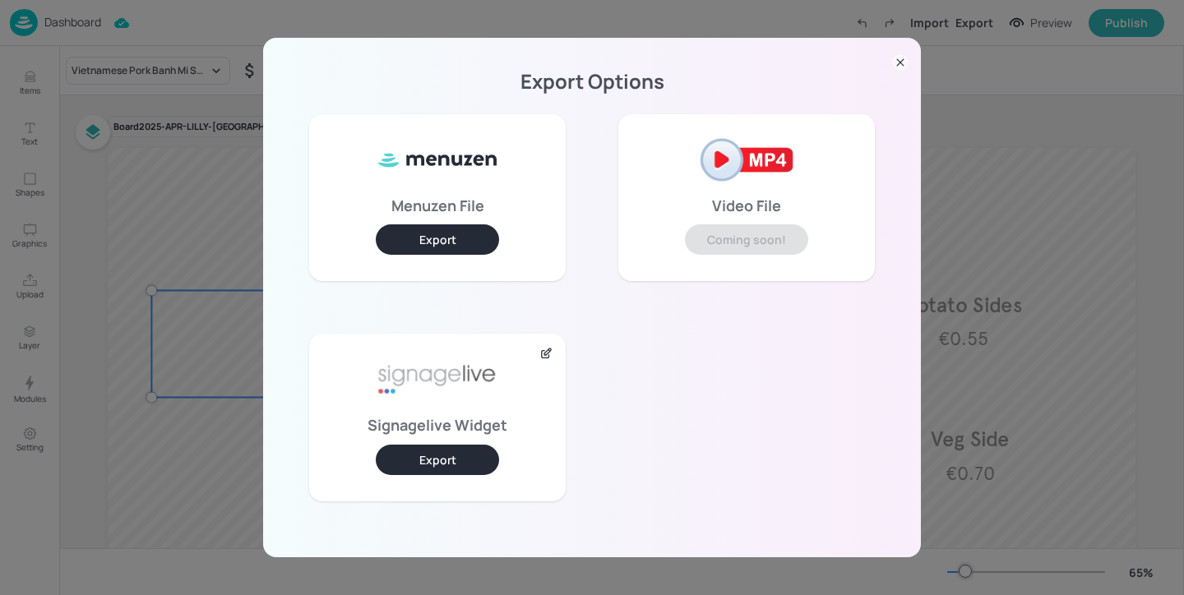
click at [476, 453] on button "Export" at bounding box center [437, 460] width 123 height 30
